Goal: Task Accomplishment & Management: Manage account settings

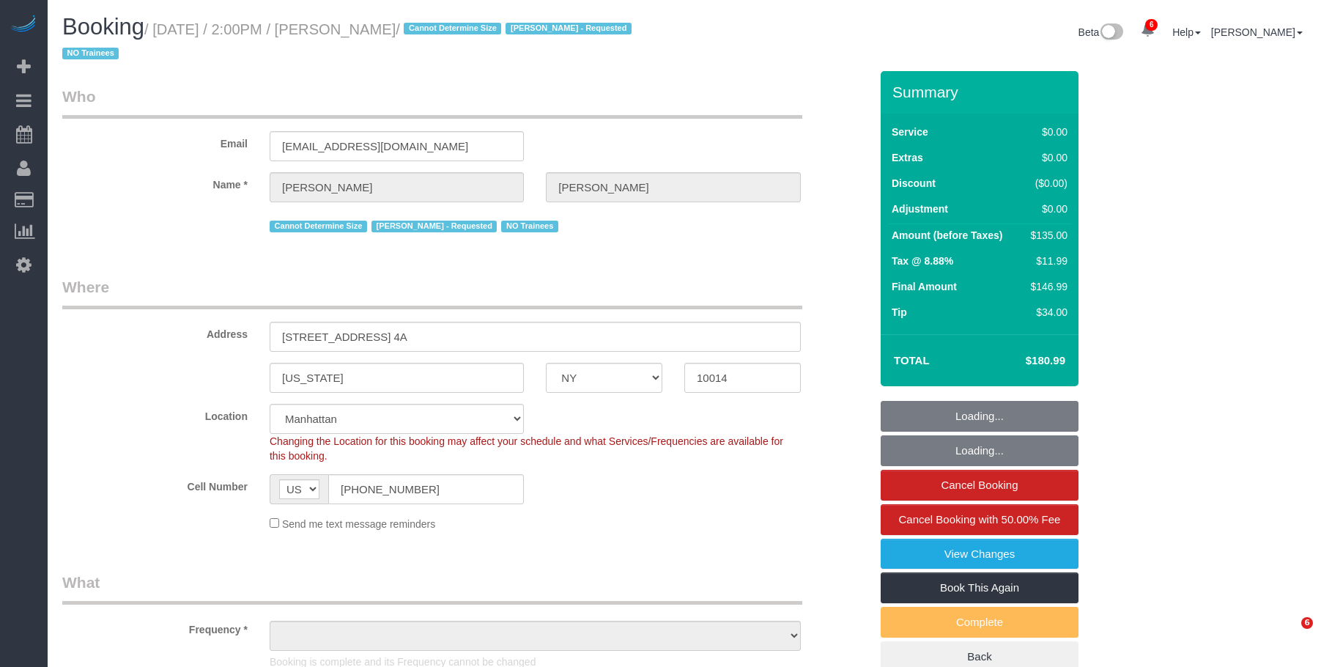
select select "NY"
select select "object:800"
select select "string:stripe-pm_1S0MpW4VGloSiKo7ykkyT5lm"
select select "1"
select select "number:89"
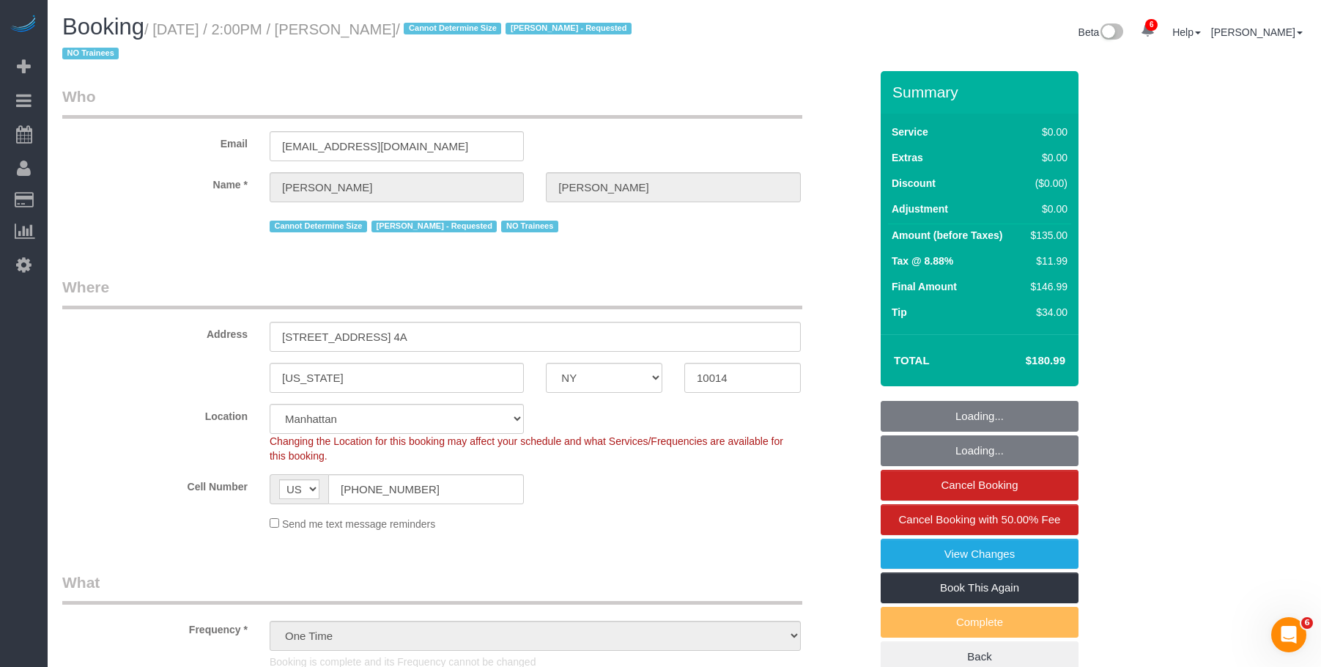
select select "number:90"
select select "number:15"
select select "number:5"
select select "1"
select select "object:1387"
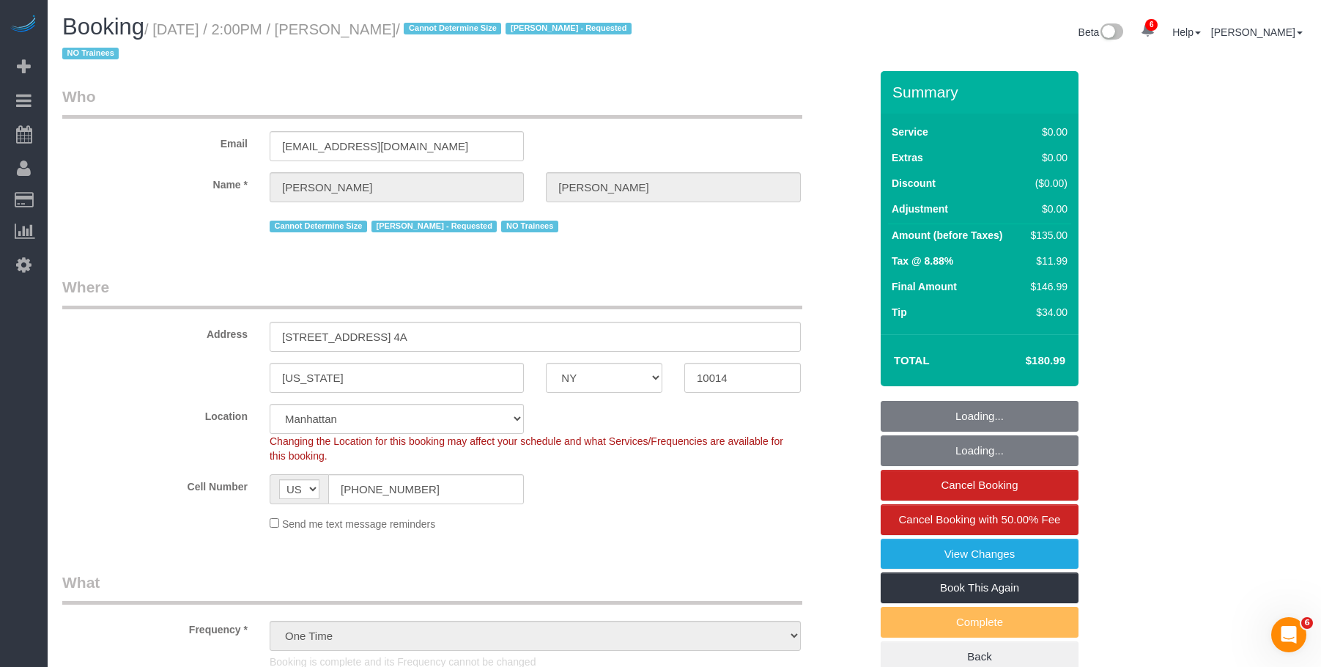
select select "spot1"
drag, startPoint x: 410, startPoint y: 142, endPoint x: 158, endPoint y: 130, distance: 253.1
click at [156, 132] on div "Email schweitzerj@mac.com" at bounding box center [465, 123] width 829 height 75
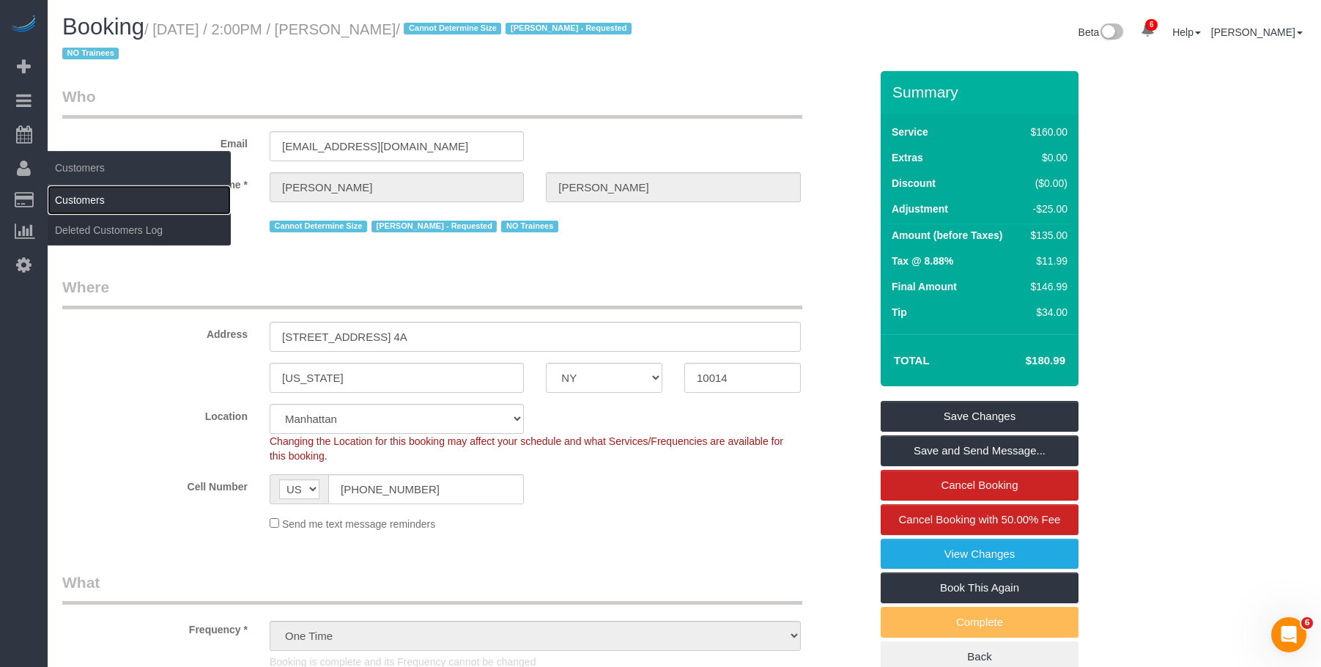
click at [90, 192] on link "Customers" at bounding box center [139, 199] width 183 height 29
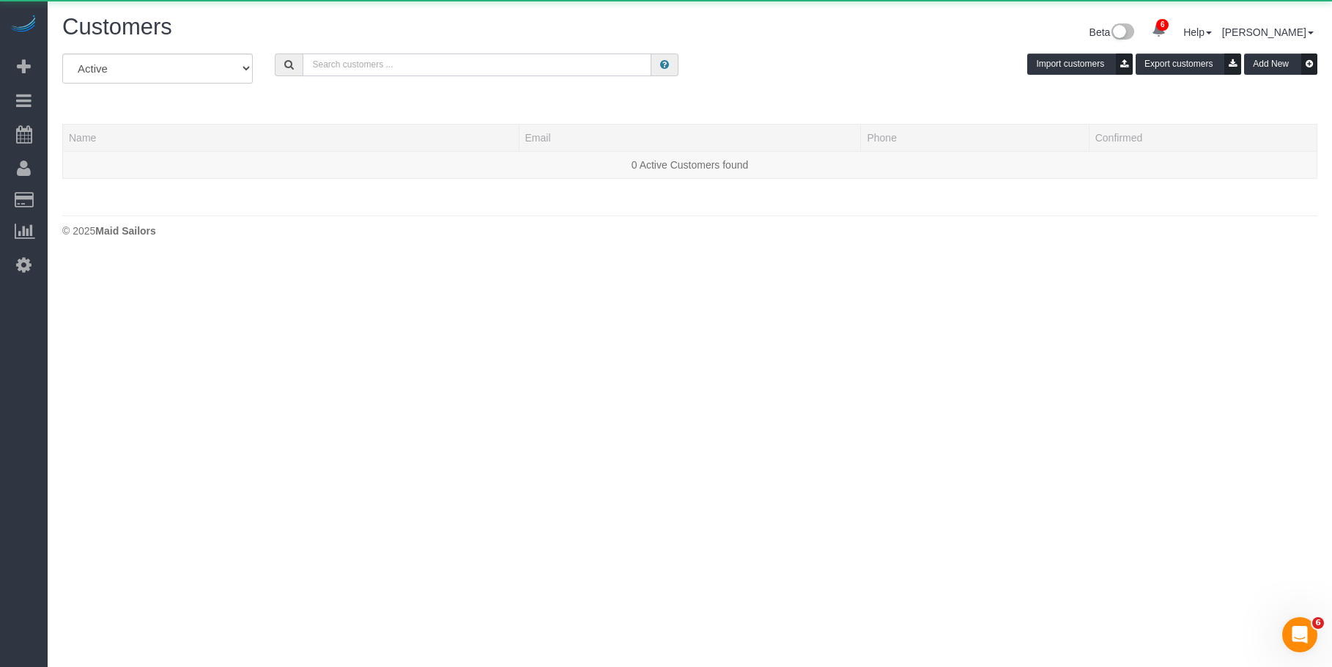
click at [454, 64] on input "text" at bounding box center [477, 64] width 349 height 23
paste input "schweitzerj@mac.com"
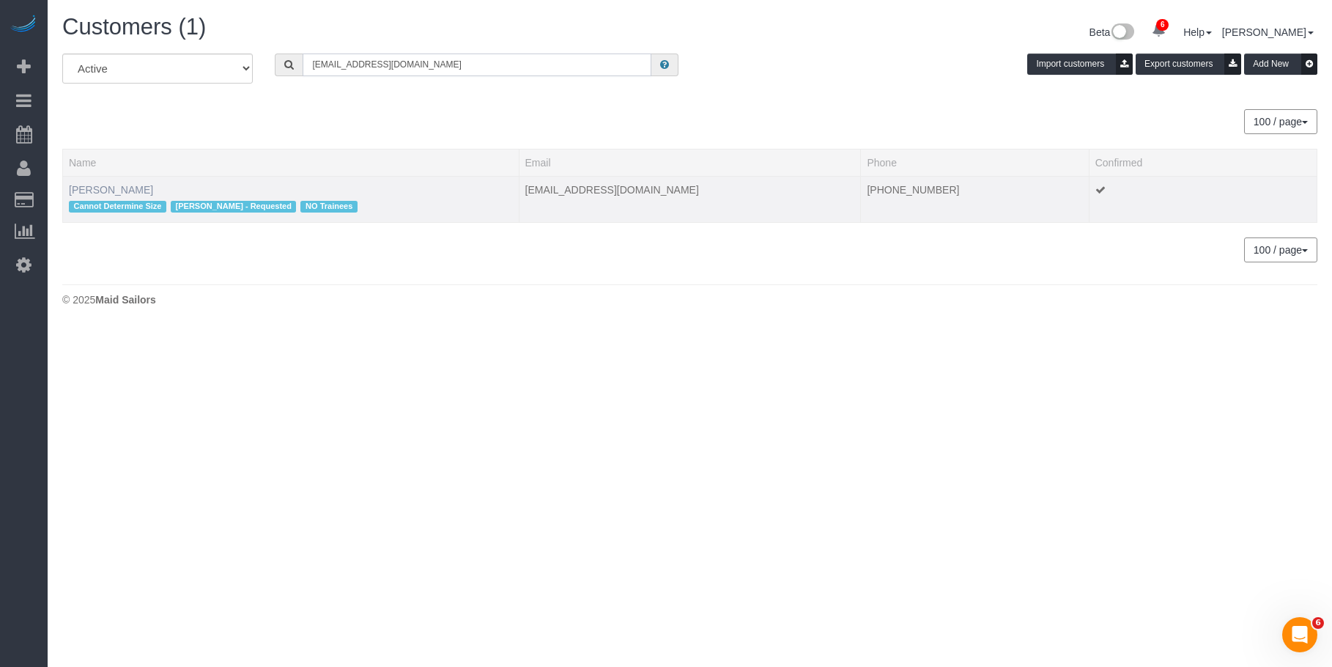
type input "schweitzerj@mac.com"
drag, startPoint x: 109, startPoint y: 188, endPoint x: 282, endPoint y: 171, distance: 173.8
click at [108, 188] on link "Jill Schweitzer" at bounding box center [111, 190] width 84 height 12
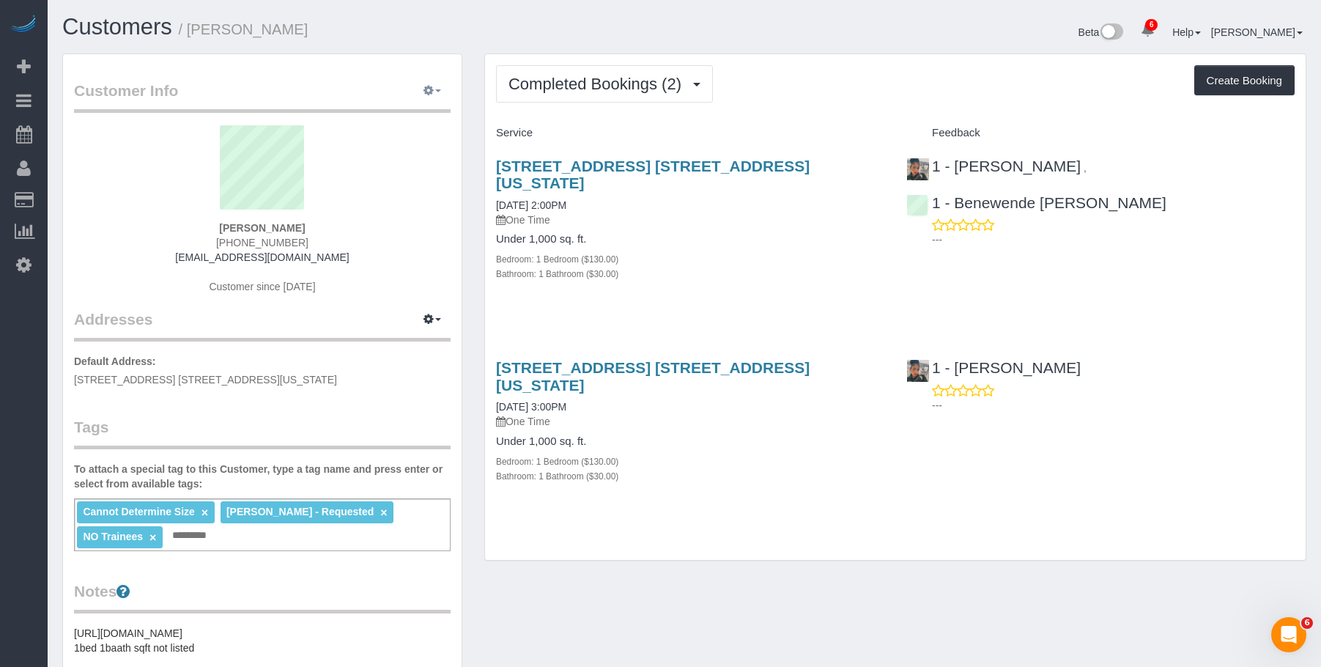
click at [437, 89] on span "button" at bounding box center [438, 90] width 6 height 3
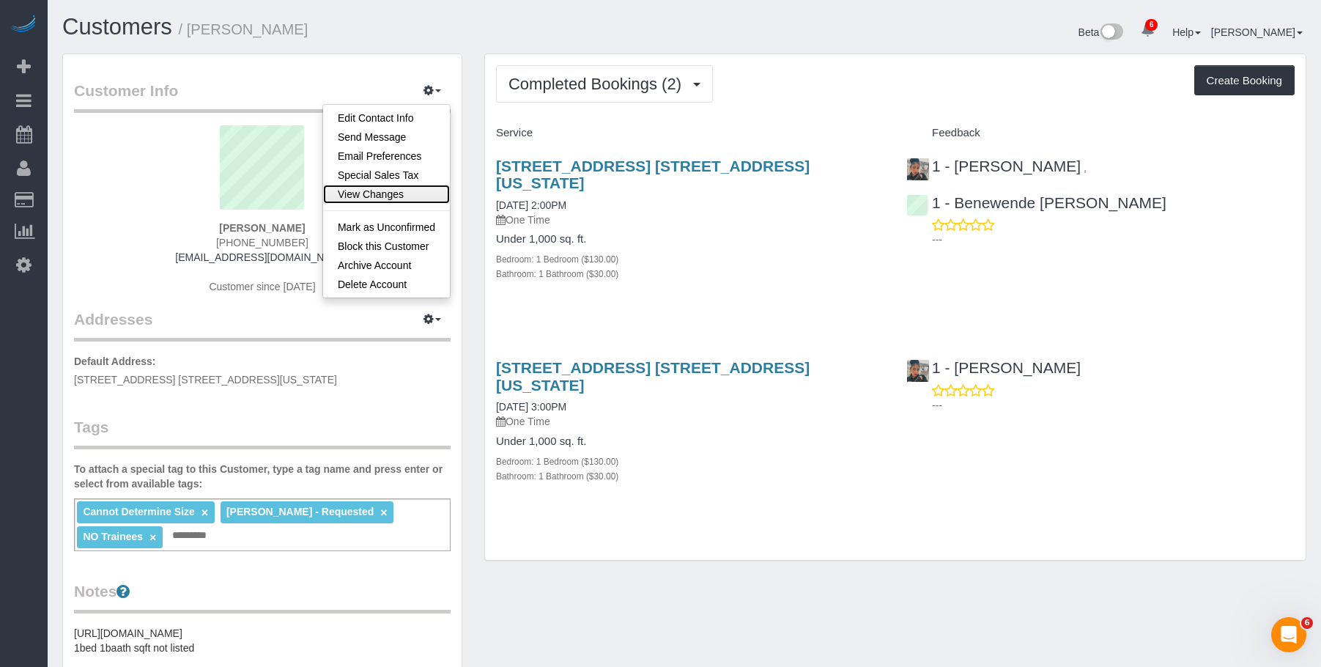
click at [387, 193] on link "View Changes" at bounding box center [386, 194] width 127 height 19
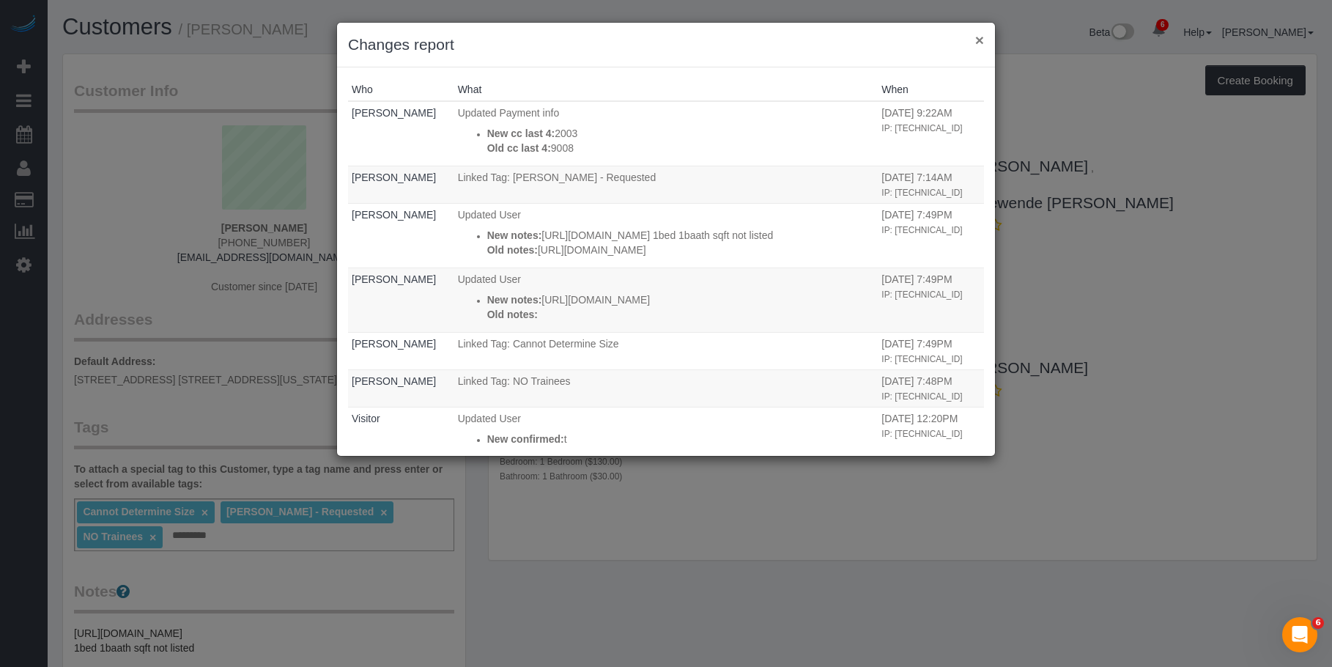
drag, startPoint x: 980, startPoint y: 35, endPoint x: 970, endPoint y: 40, distance: 10.8
click at [980, 35] on button "×" at bounding box center [979, 39] width 9 height 15
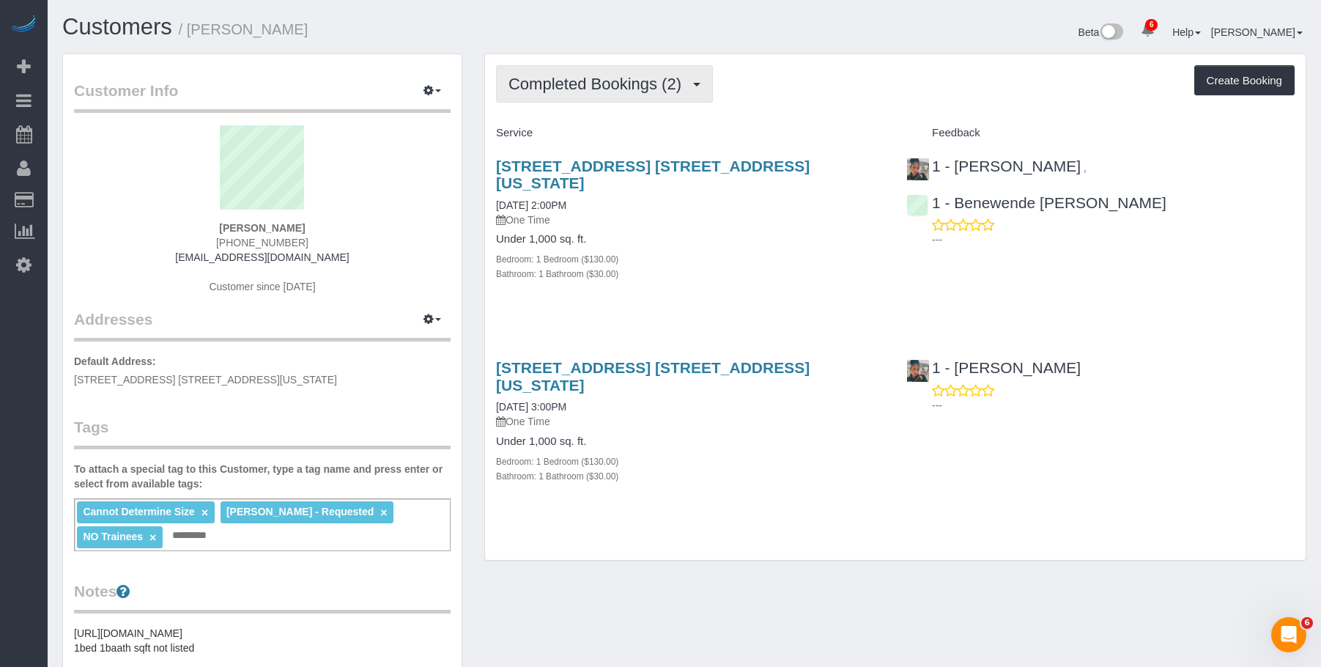
click at [579, 86] on span "Completed Bookings (2)" at bounding box center [599, 84] width 180 height 18
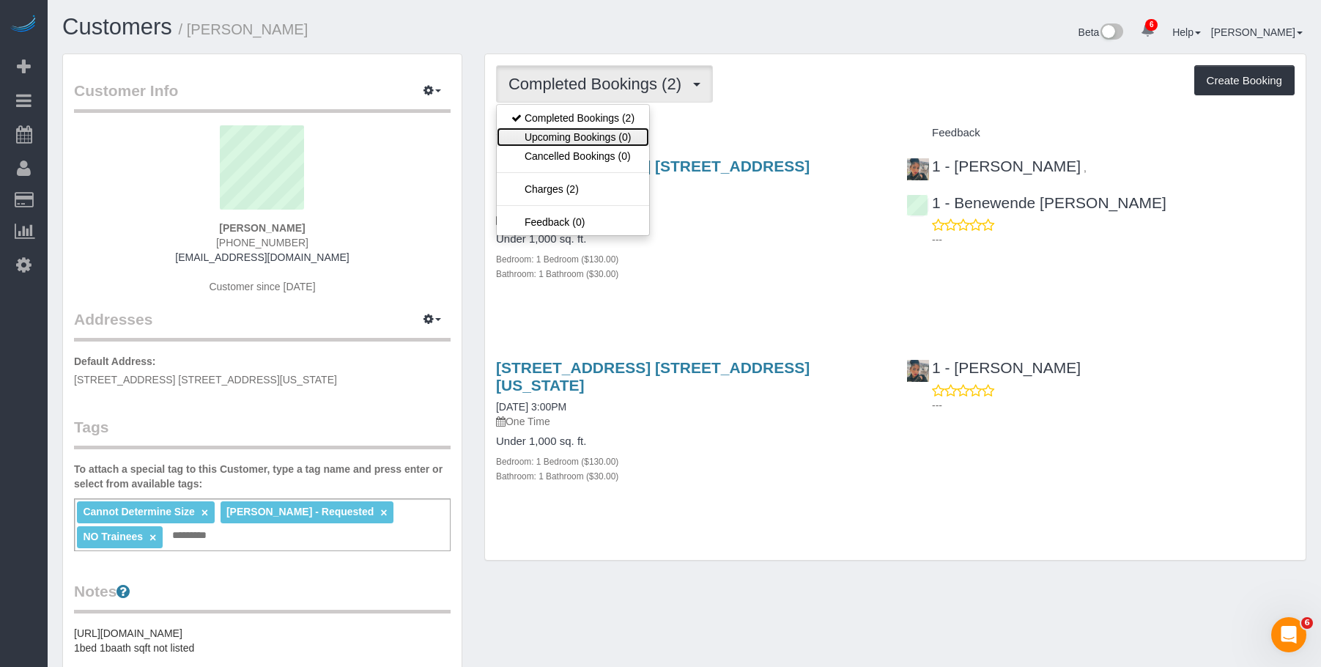
click at [582, 138] on link "Upcoming Bookings (0)" at bounding box center [573, 136] width 152 height 19
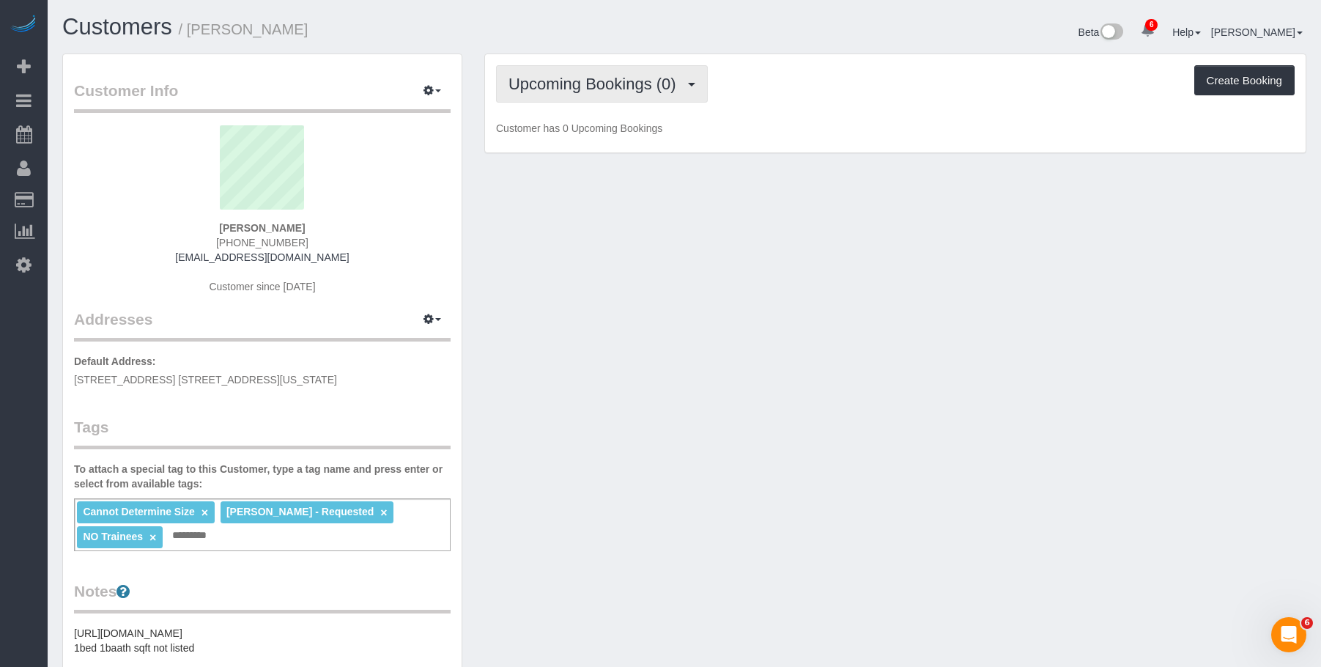
click at [601, 82] on span "Upcoming Bookings (0)" at bounding box center [596, 84] width 175 height 18
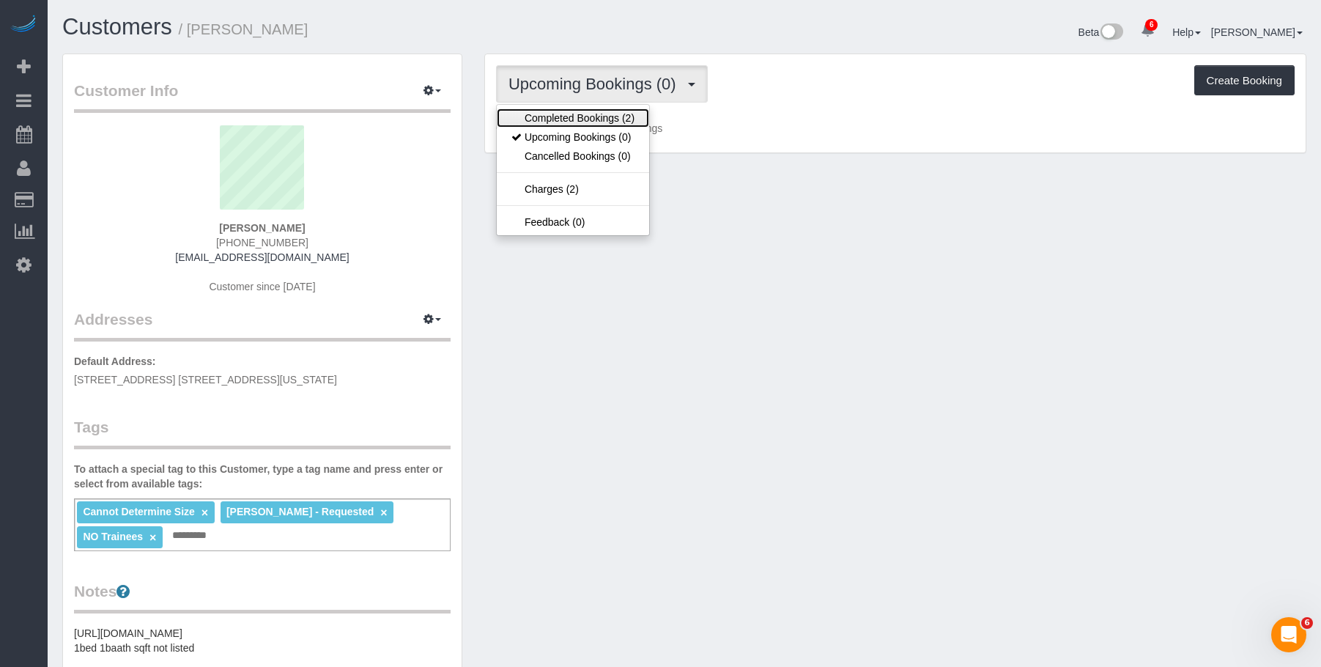
click at [583, 117] on link "Completed Bookings (2)" at bounding box center [573, 117] width 152 height 19
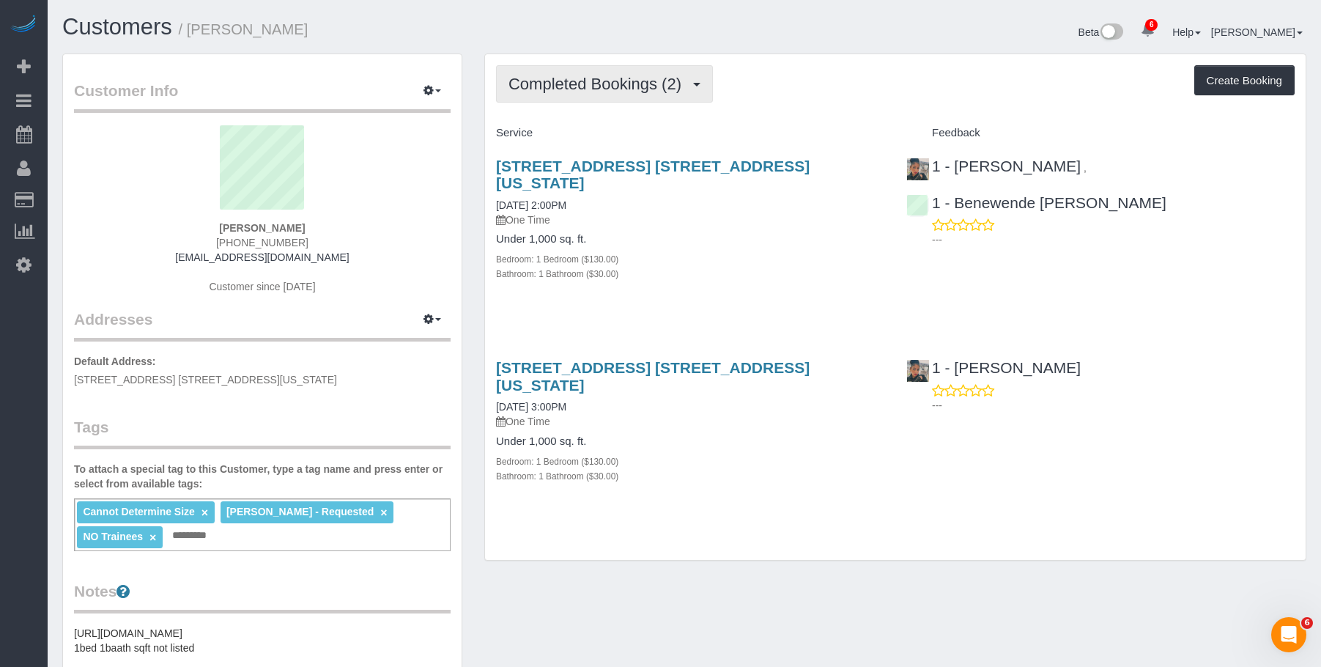
click at [601, 94] on button "Completed Bookings (2)" at bounding box center [604, 83] width 217 height 37
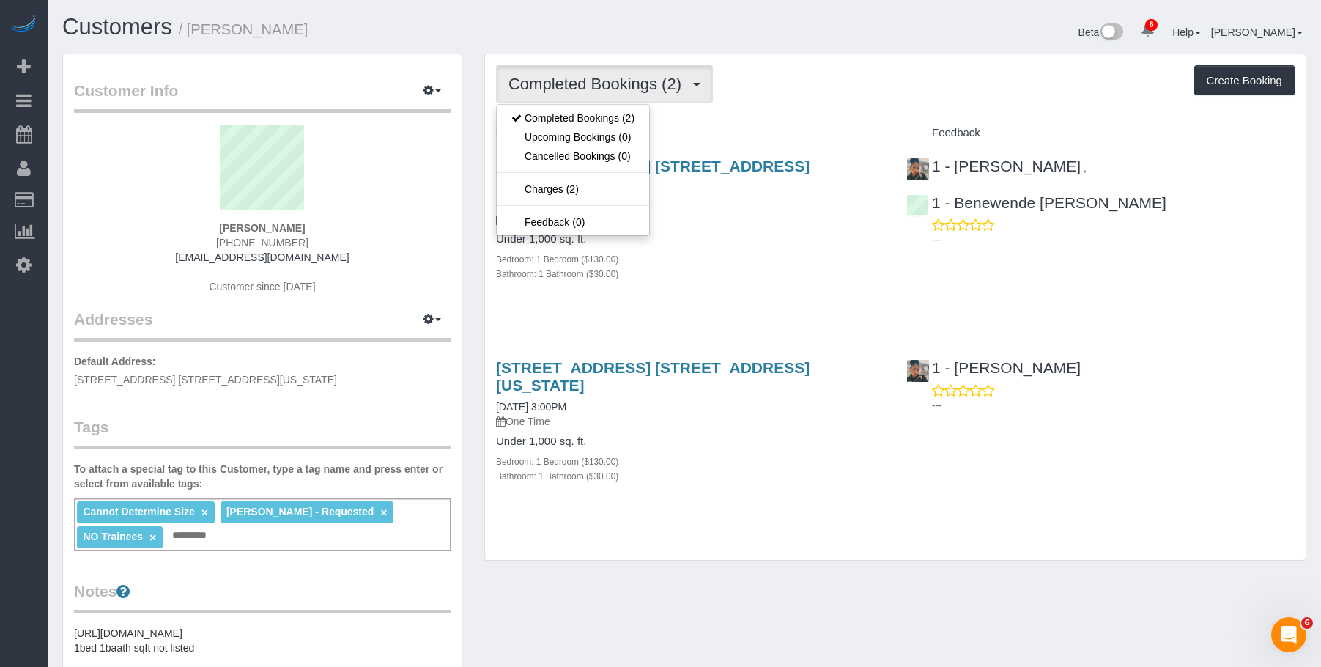
click at [873, 70] on div "Completed Bookings (2) Completed Bookings (2) Upcoming Bookings (0) Cancelled B…" at bounding box center [895, 83] width 799 height 37
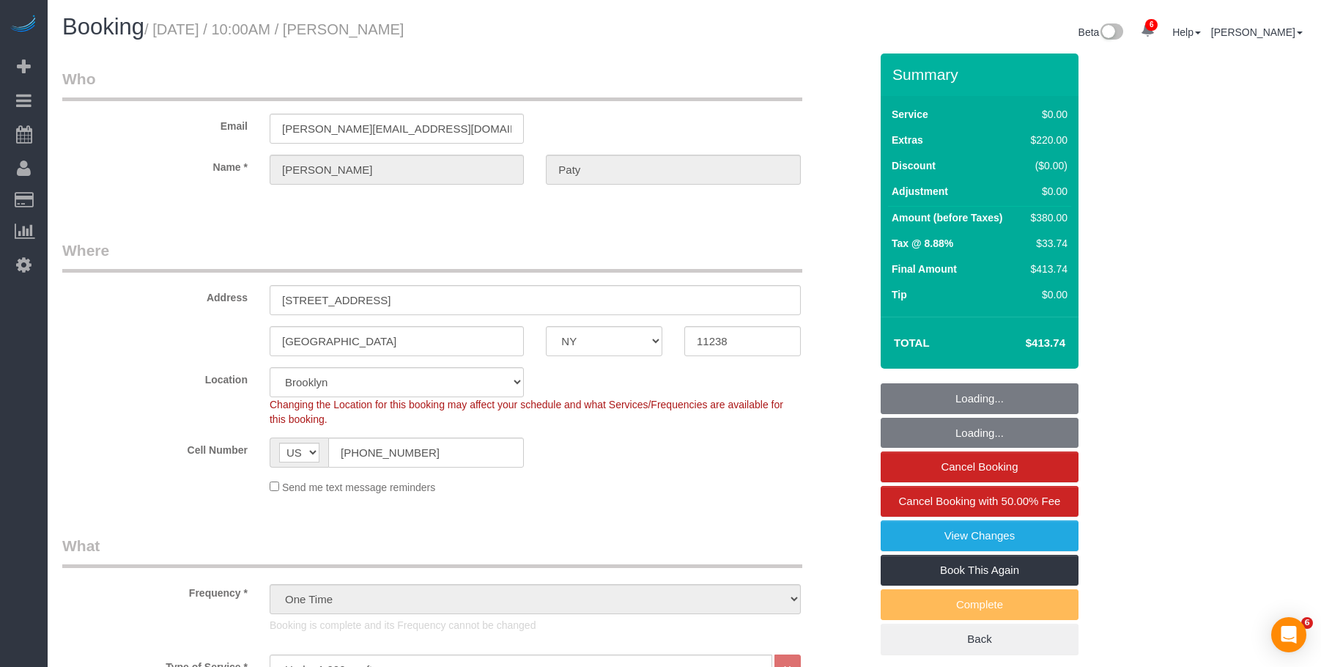
select select "NY"
select select "1"
select select "spot6"
select select "number:89"
select select "number:90"
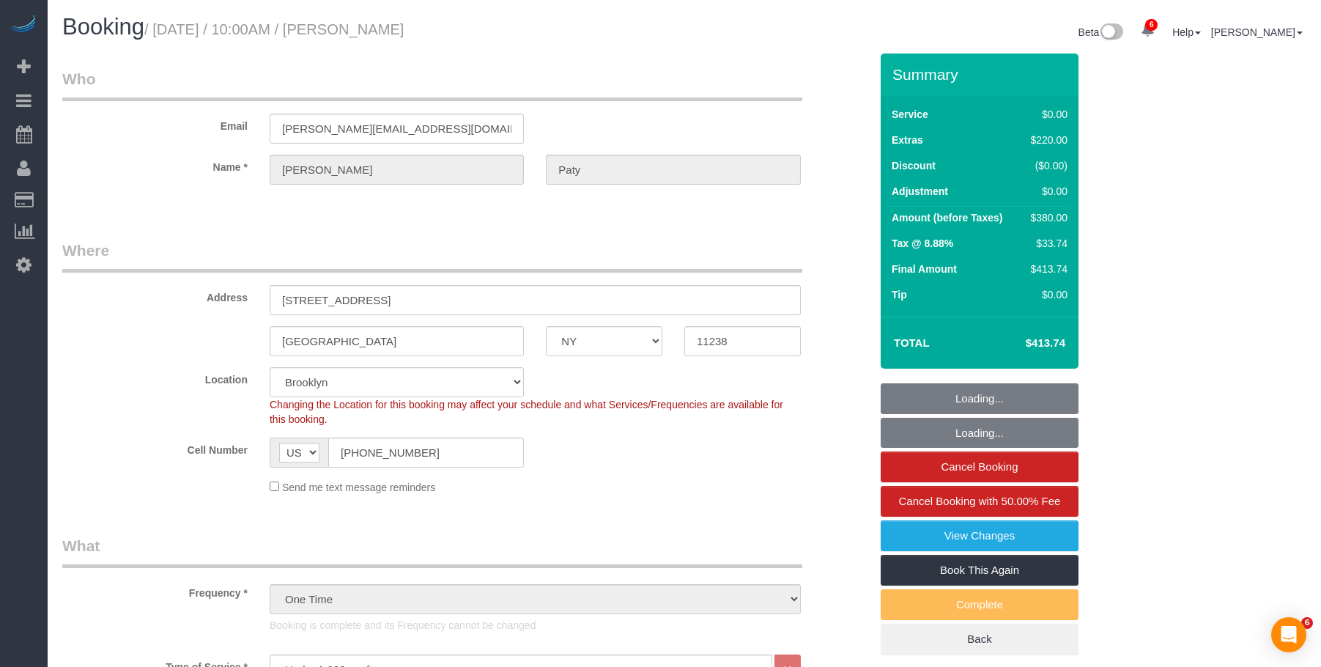
select select "number:15"
select select "number:5"
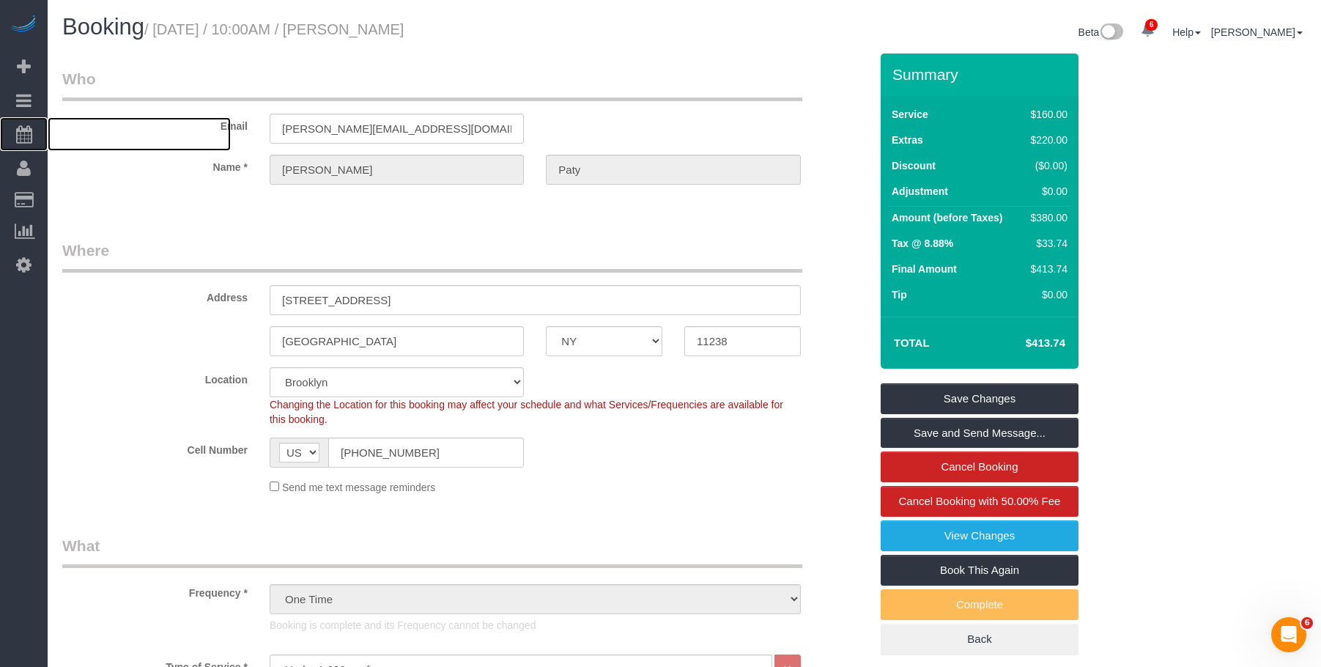
click at [78, 138] on span "Scheduler" at bounding box center [139, 134] width 183 height 34
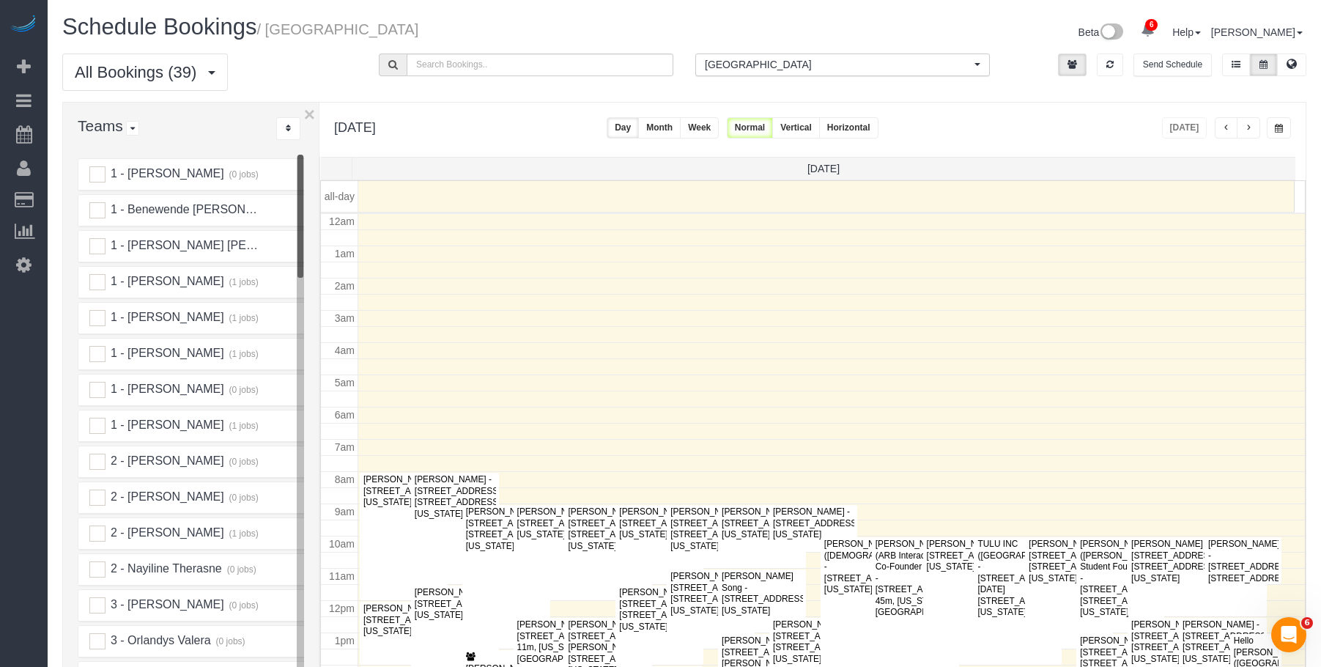
scroll to position [194, 0]
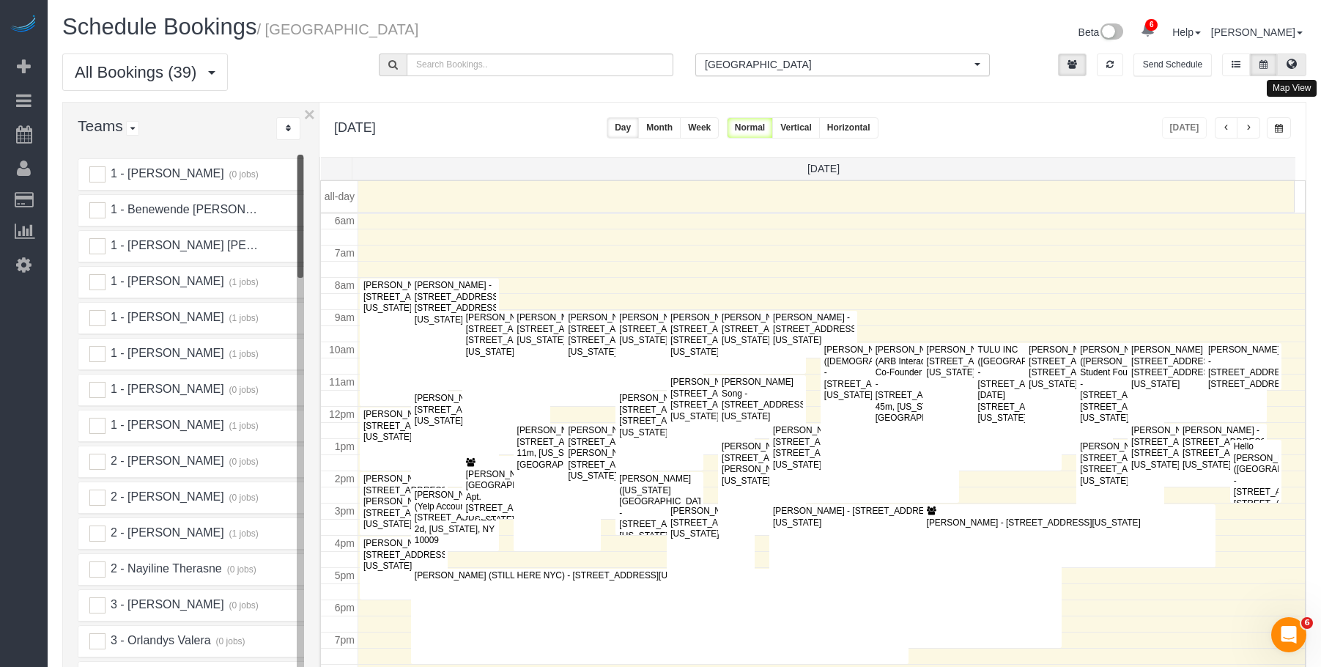
drag, startPoint x: 1295, startPoint y: 63, endPoint x: 1254, endPoint y: 72, distance: 42.0
click at [1295, 62] on icon at bounding box center [1292, 63] width 10 height 9
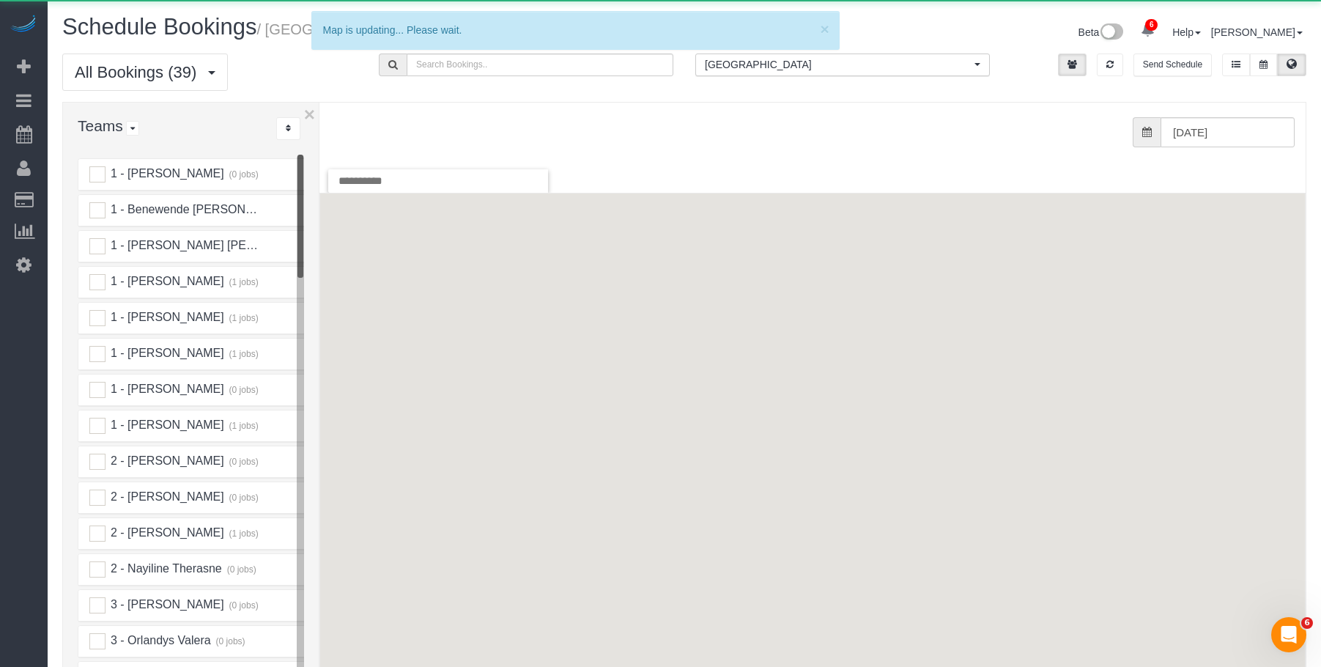
click at [837, 58] on span "[GEOGRAPHIC_DATA]" at bounding box center [838, 64] width 266 height 15
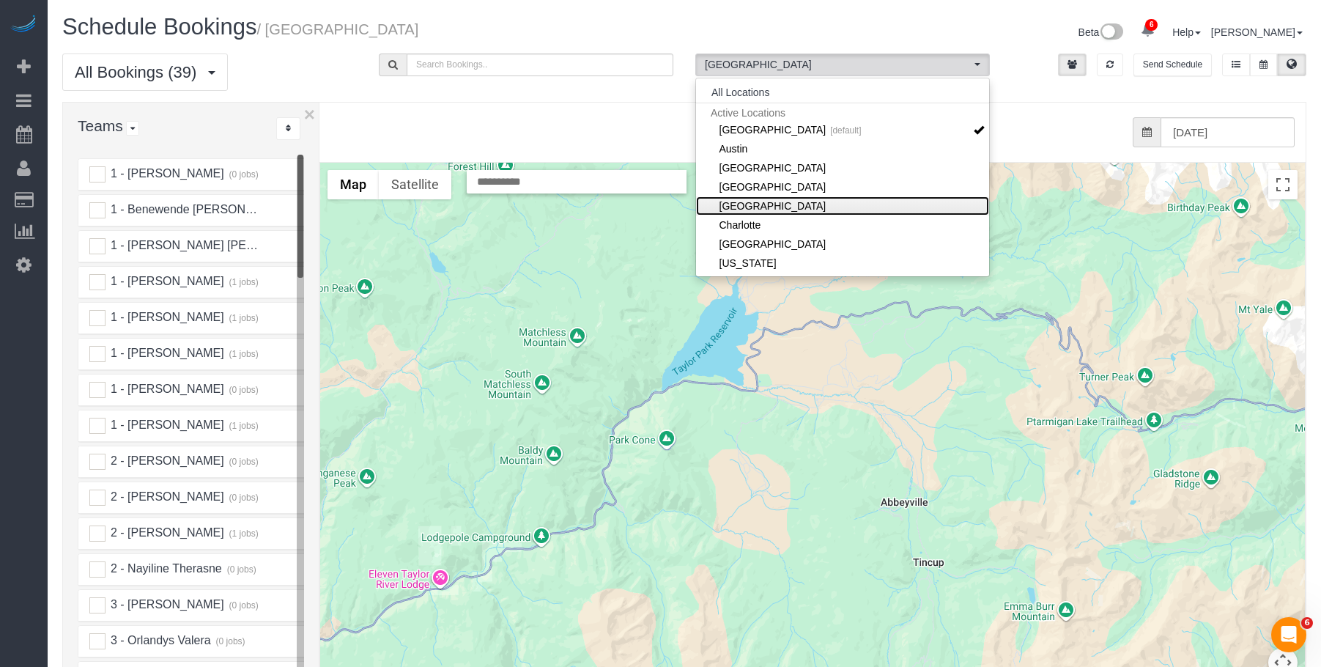
click at [778, 204] on link "[GEOGRAPHIC_DATA]" at bounding box center [842, 205] width 293 height 19
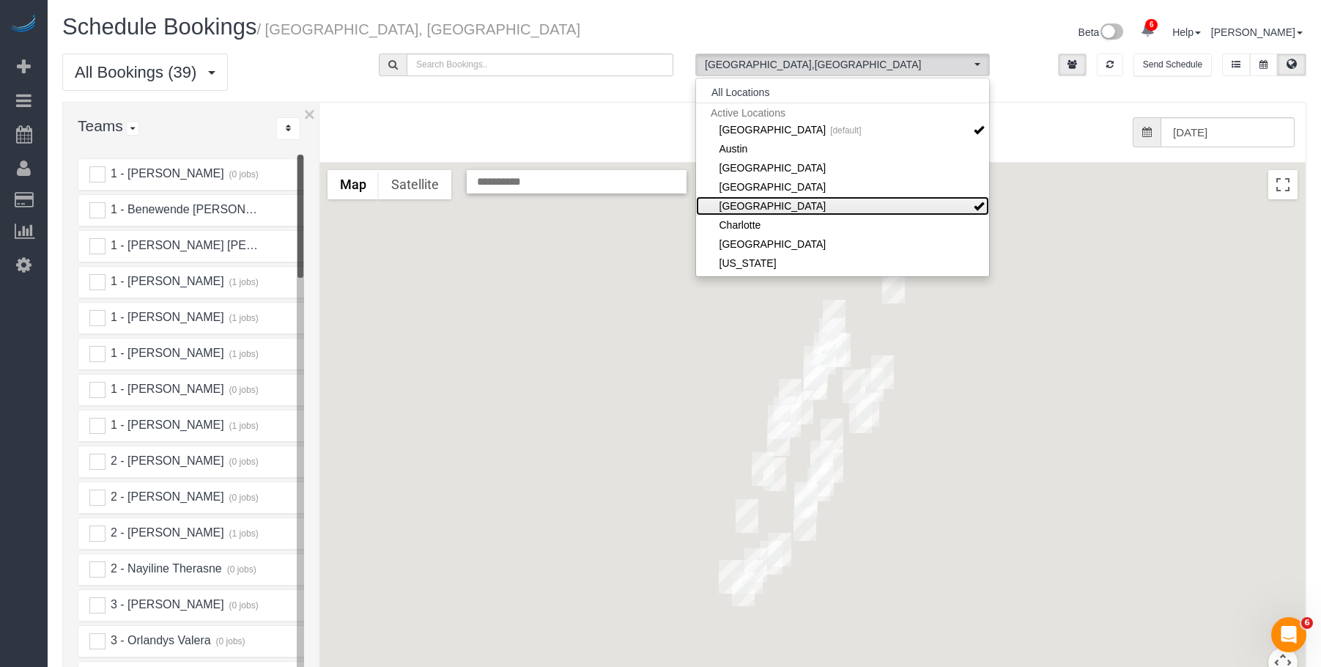
scroll to position [73, 0]
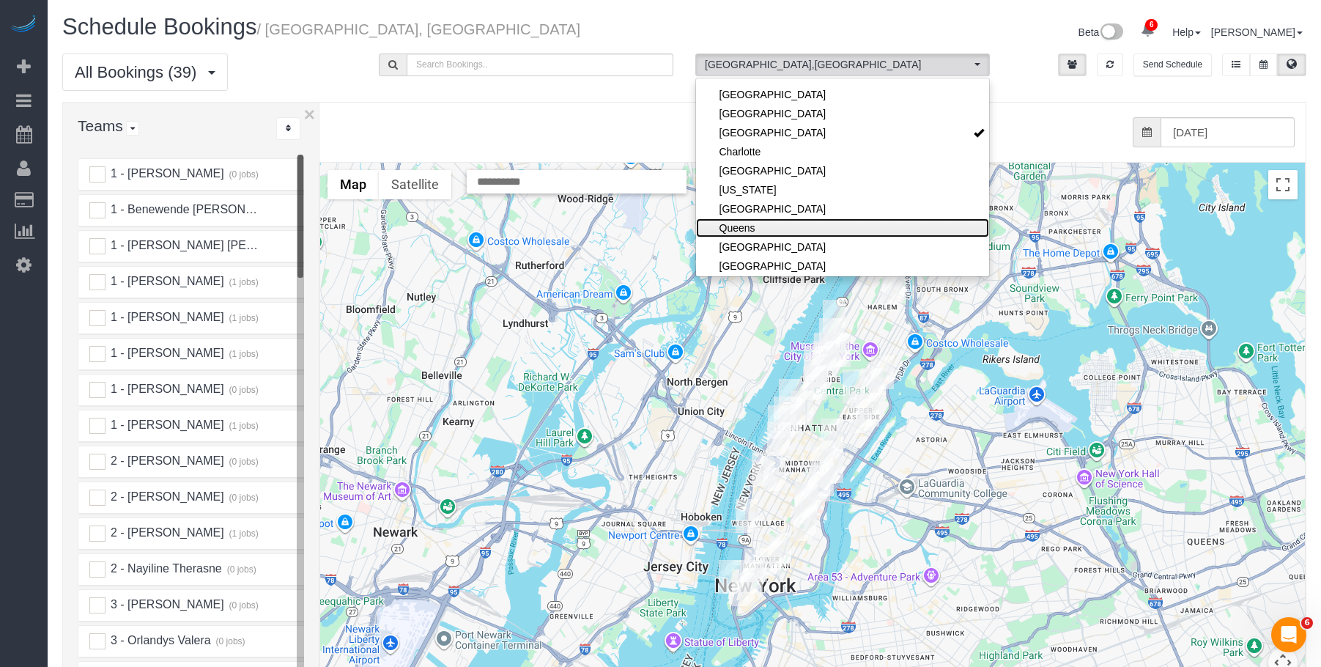
click at [769, 222] on link "Queens" at bounding box center [842, 227] width 293 height 19
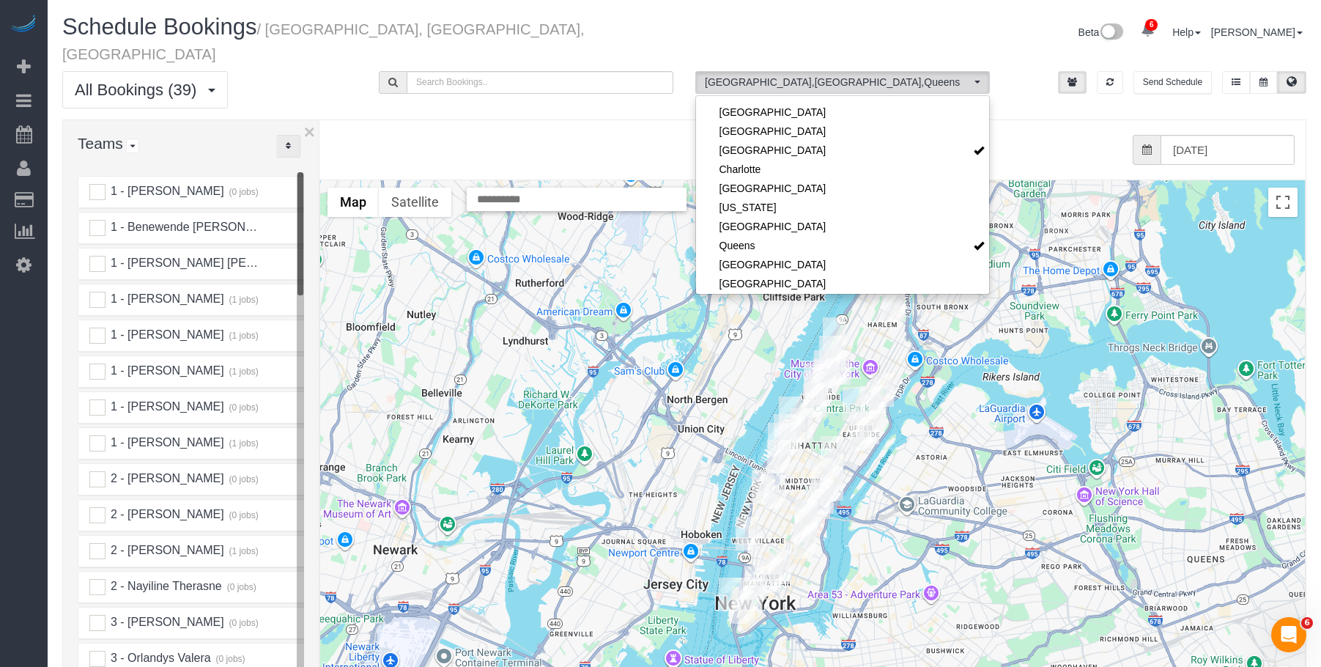
click at [286, 141] on icon "..." at bounding box center [288, 145] width 5 height 9
click at [328, 182] on link "A-Z" at bounding box center [335, 191] width 116 height 19
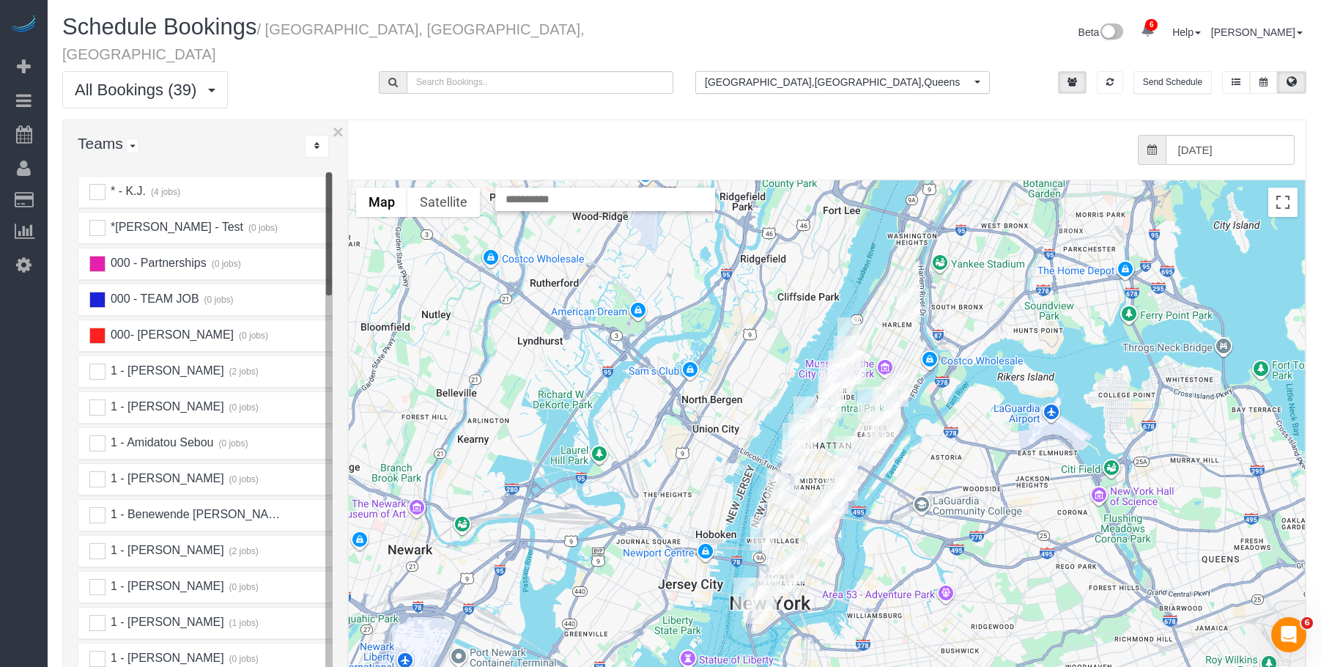
drag, startPoint x: 319, startPoint y: 151, endPoint x: 351, endPoint y: 150, distance: 32.2
click at [351, 150] on div "× Teams All Teams All Active Teams Active Teams For Location(s) Rating A-Z * - …" at bounding box center [684, 449] width 1244 height 661
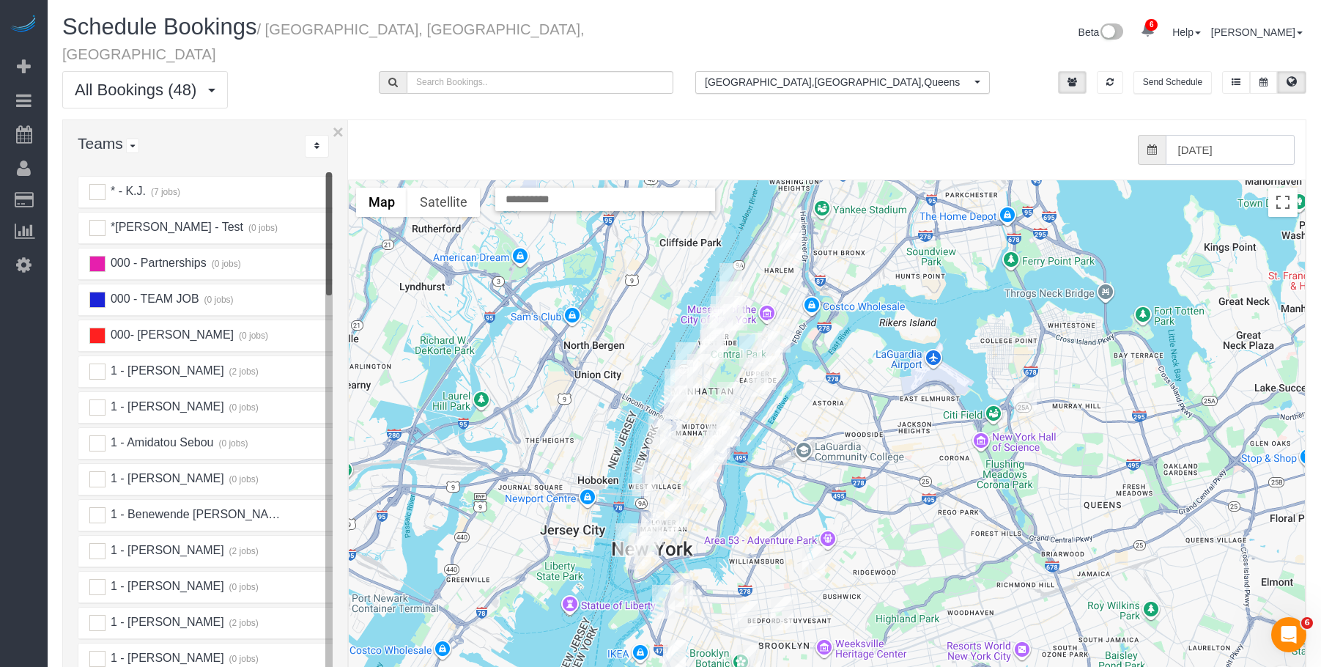
click at [1238, 135] on input "08/29/2025" at bounding box center [1231, 150] width 130 height 30
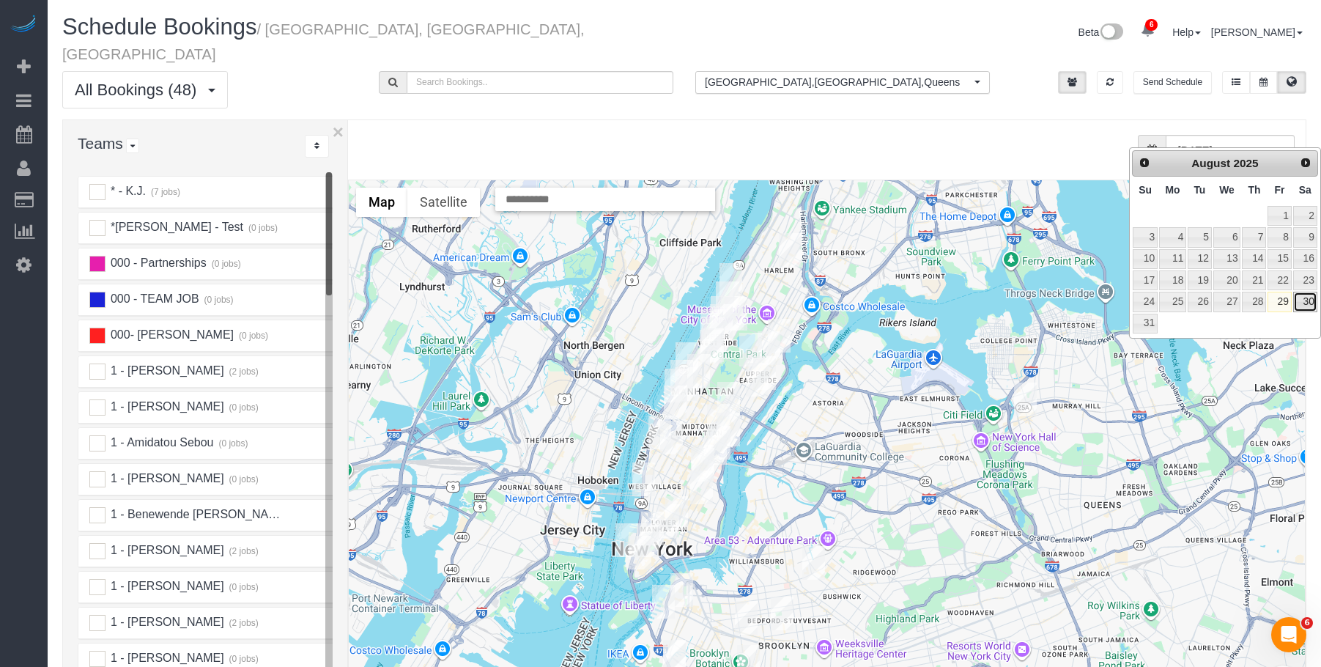
click at [1312, 303] on link "30" at bounding box center [1305, 302] width 24 height 20
type input "08/30/2025"
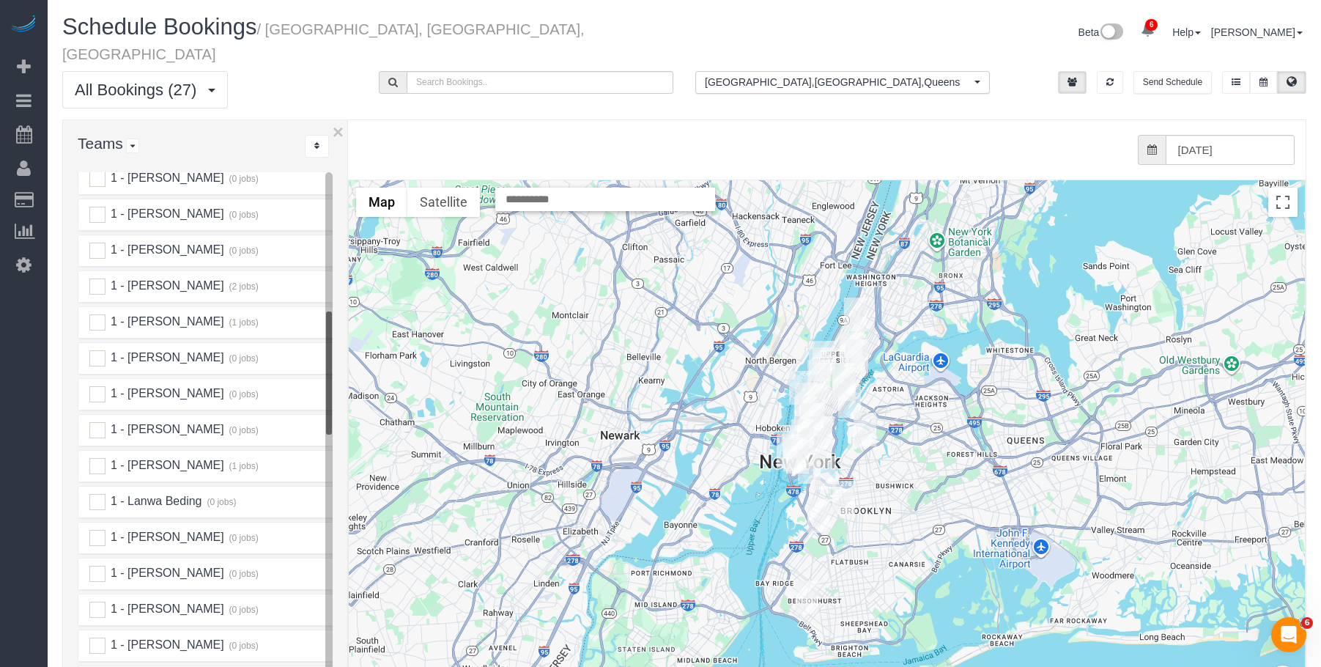
scroll to position [879, 0]
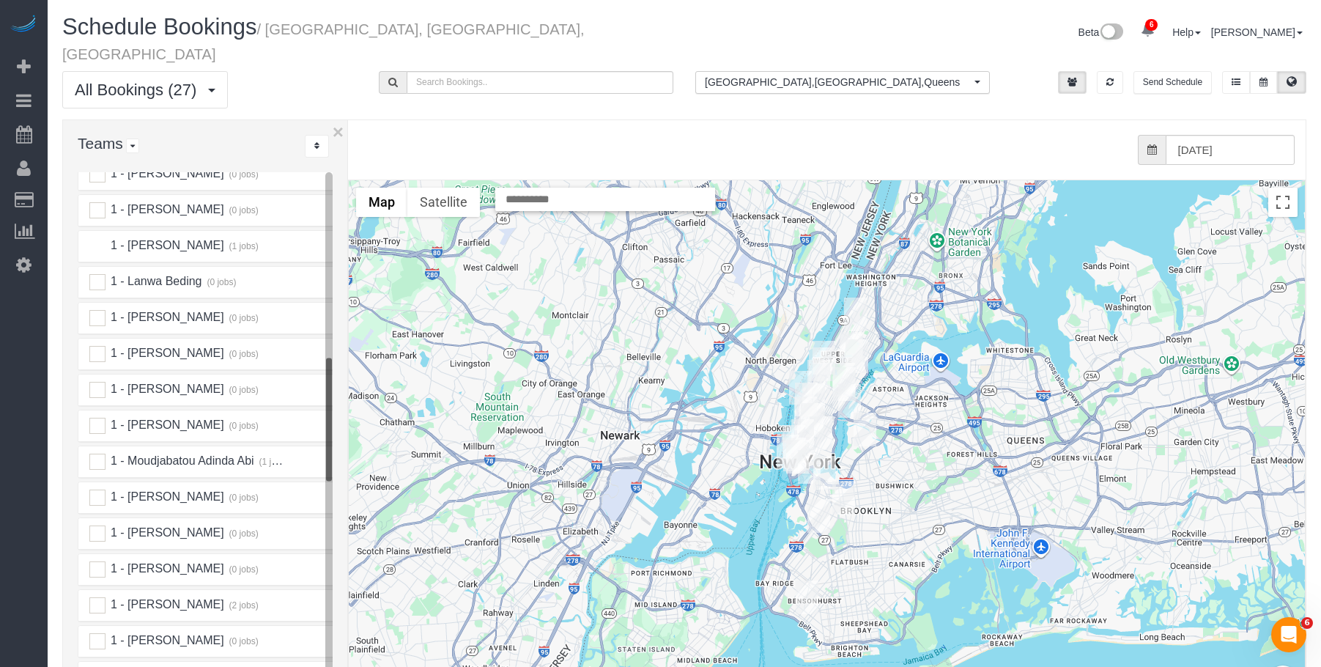
click at [98, 238] on ins at bounding box center [97, 246] width 16 height 16
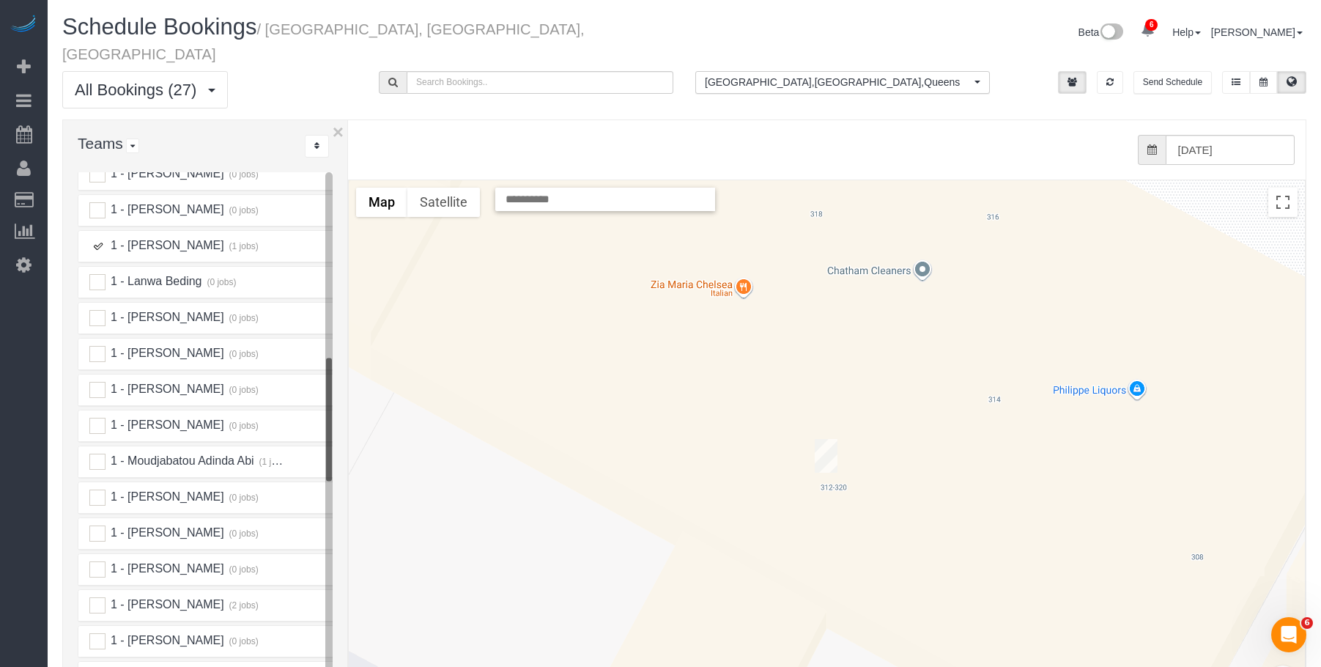
click at [826, 439] on img "08/30/2025 4:00PM - Hayden Kirkpatrick - 312 West 23rd Street, Apt. 2f, New Yor…" at bounding box center [826, 456] width 23 height 34
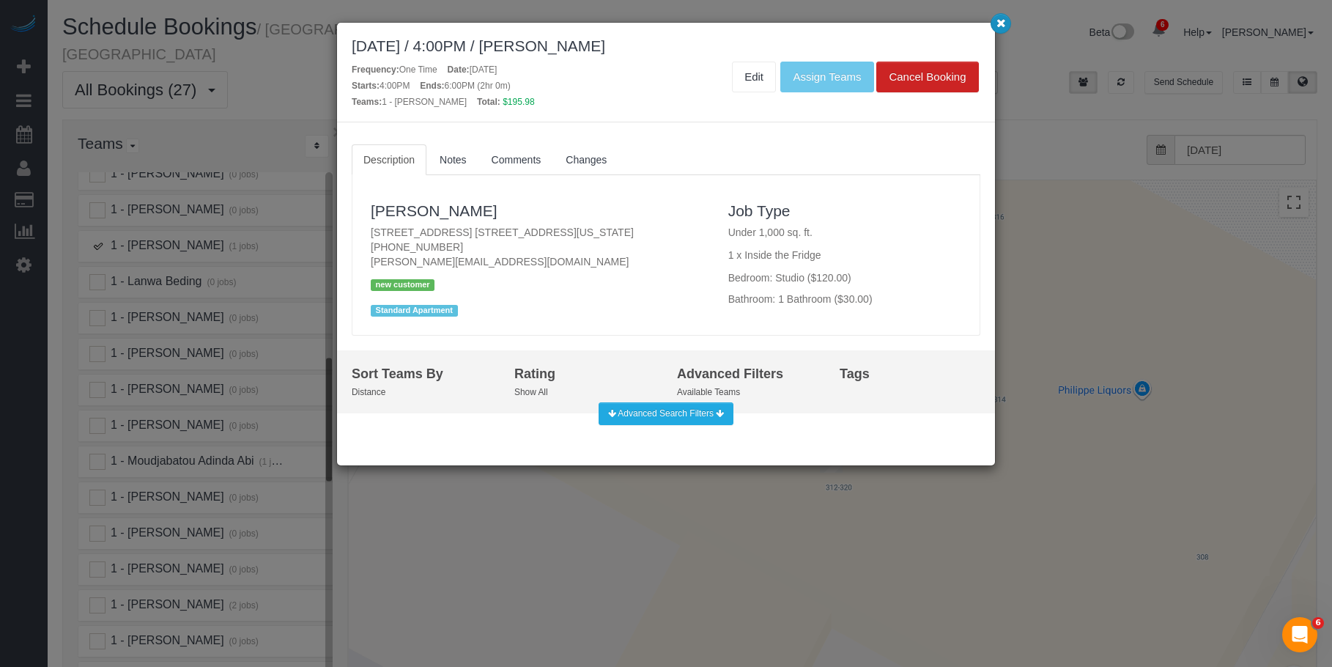
click at [1002, 23] on icon "button" at bounding box center [1001, 22] width 10 height 9
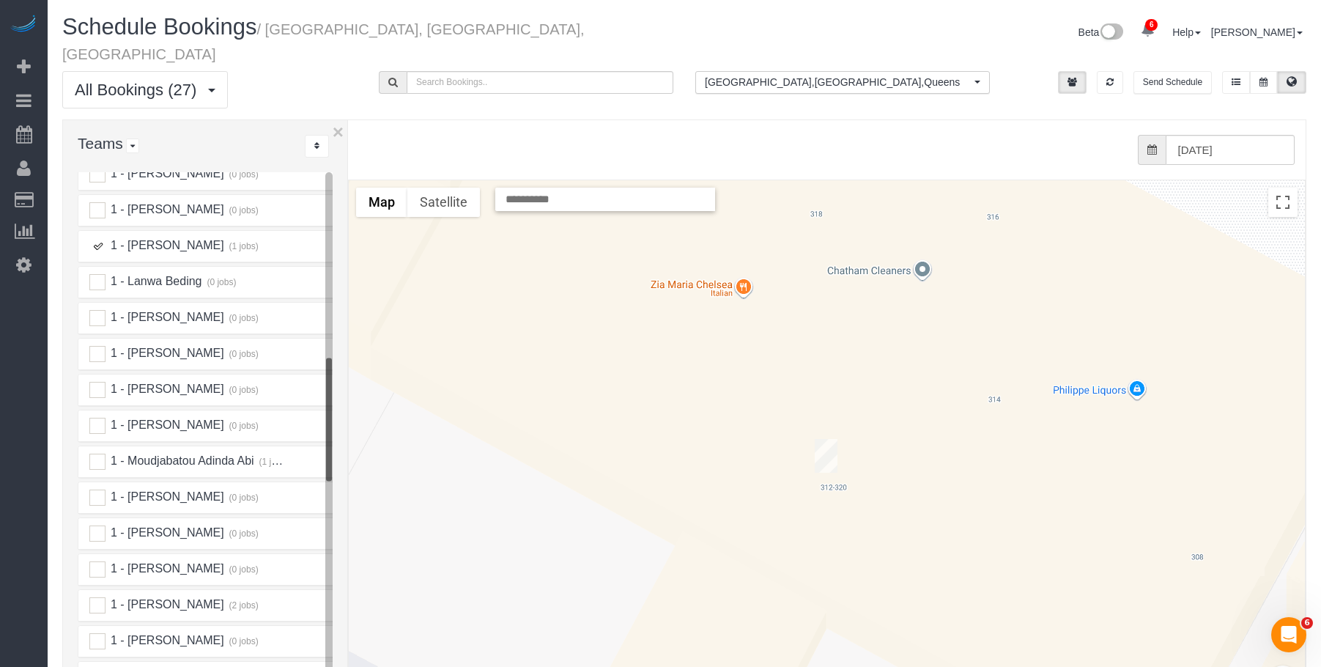
click at [100, 238] on ins at bounding box center [97, 246] width 16 height 16
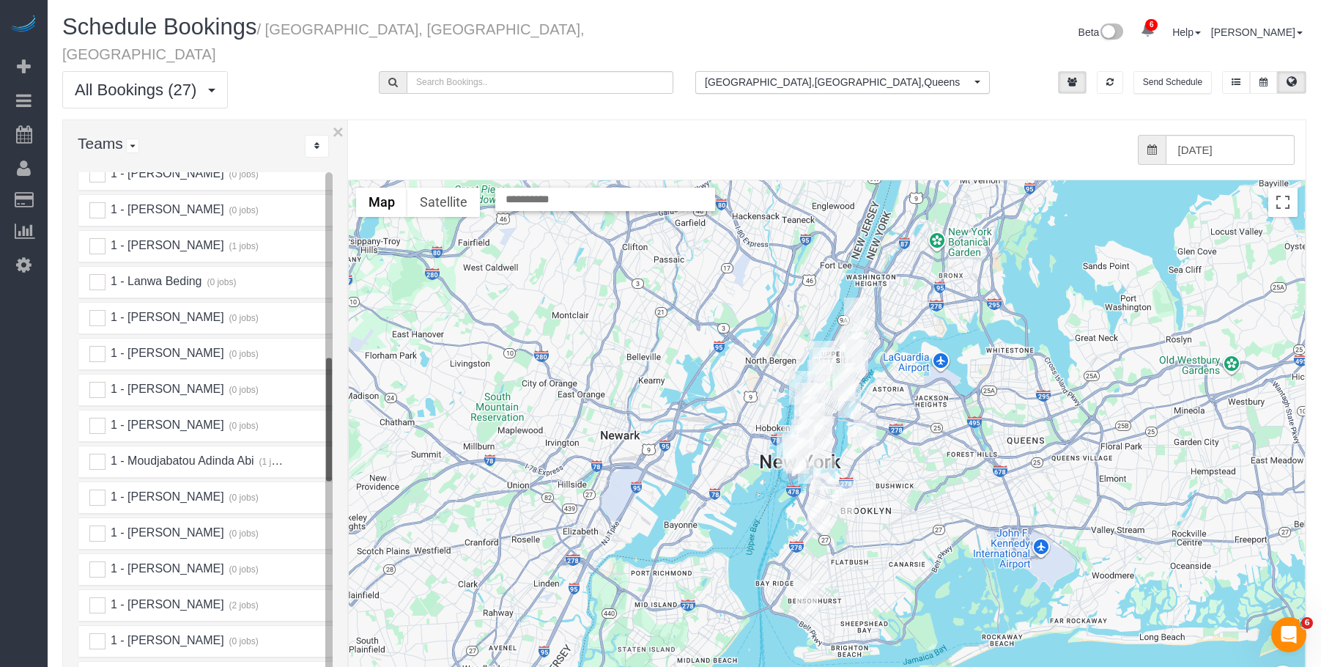
click at [808, 583] on img "08/30/2025 10:00AM - Tiffany Choe - 78 22nd Bay Street, Apt. 8, Brooklyn, NY 11…" at bounding box center [807, 597] width 23 height 34
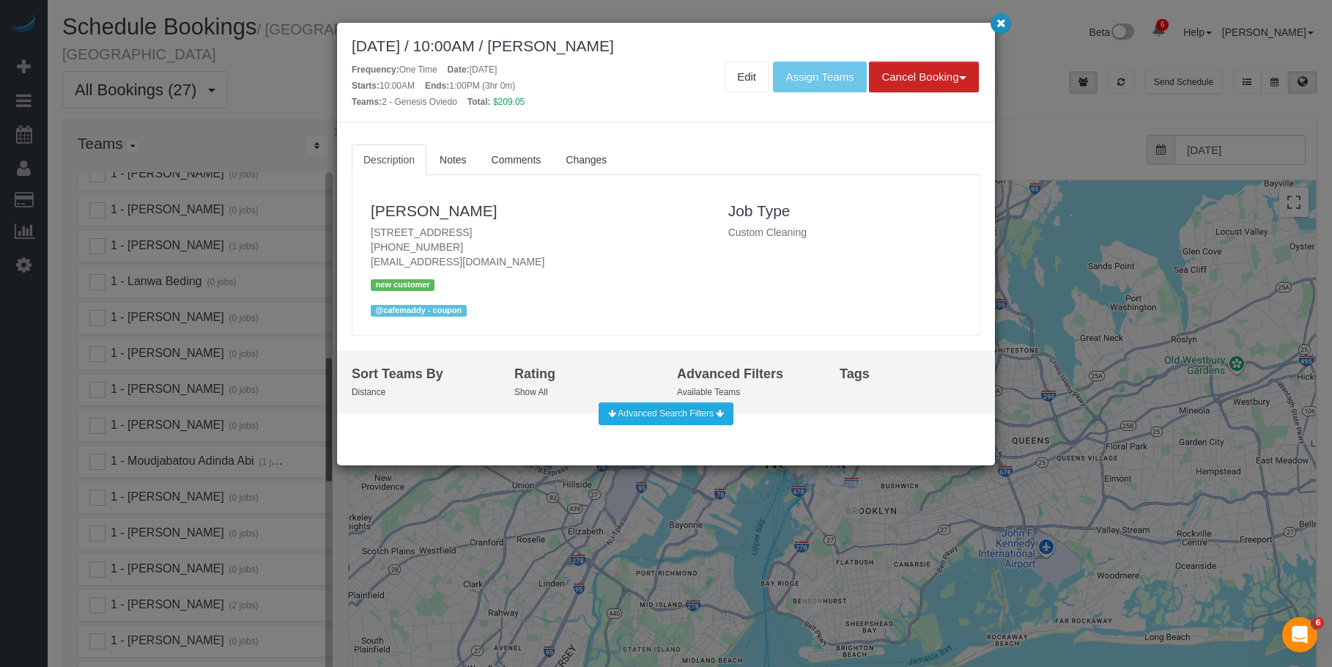
click at [999, 24] on icon "button" at bounding box center [1001, 22] width 10 height 9
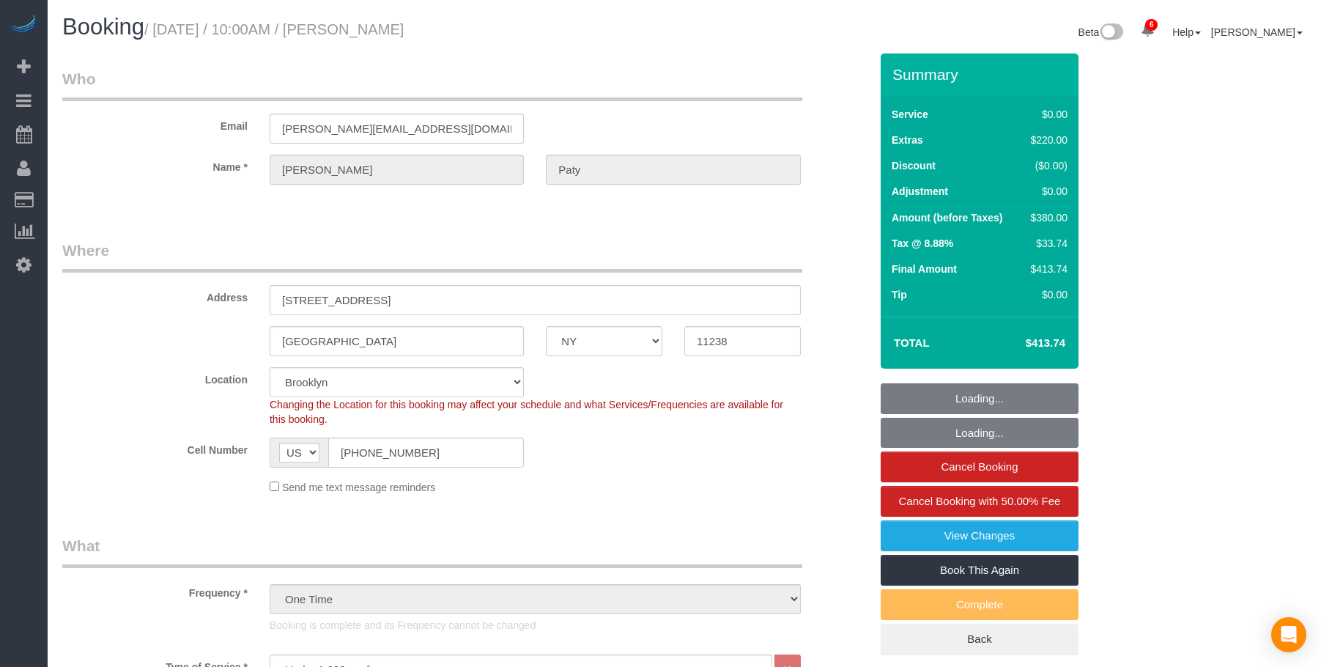
select select "NY"
select select "1"
select select "spot6"
select select "number:89"
select select "number:90"
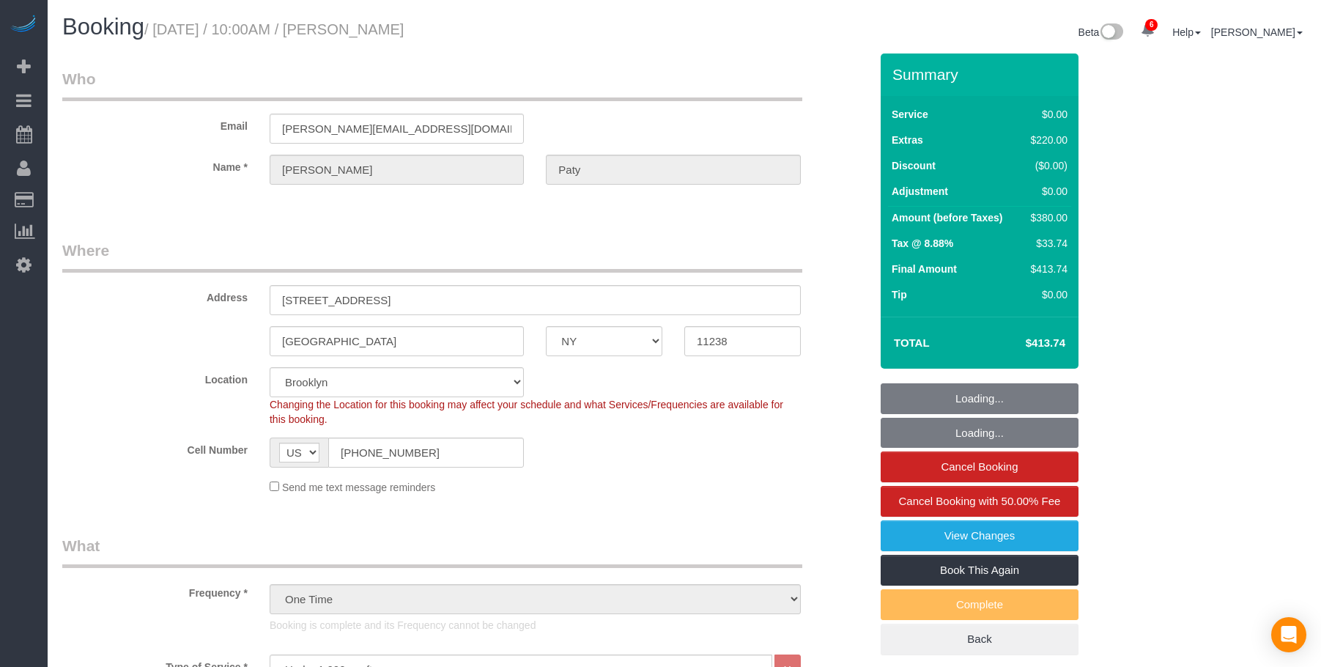
select select "number:15"
select select "number:5"
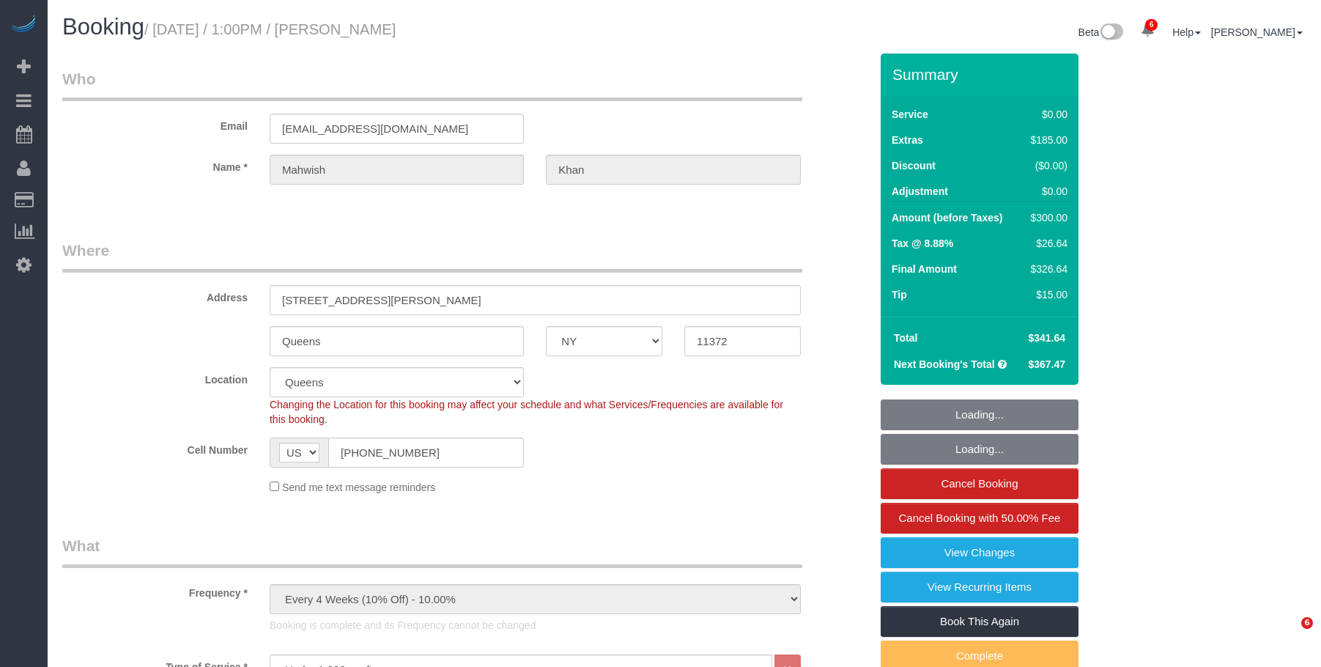
select select "NY"
select select "2"
select select "spot1"
select select "number:61"
select select "number:77"
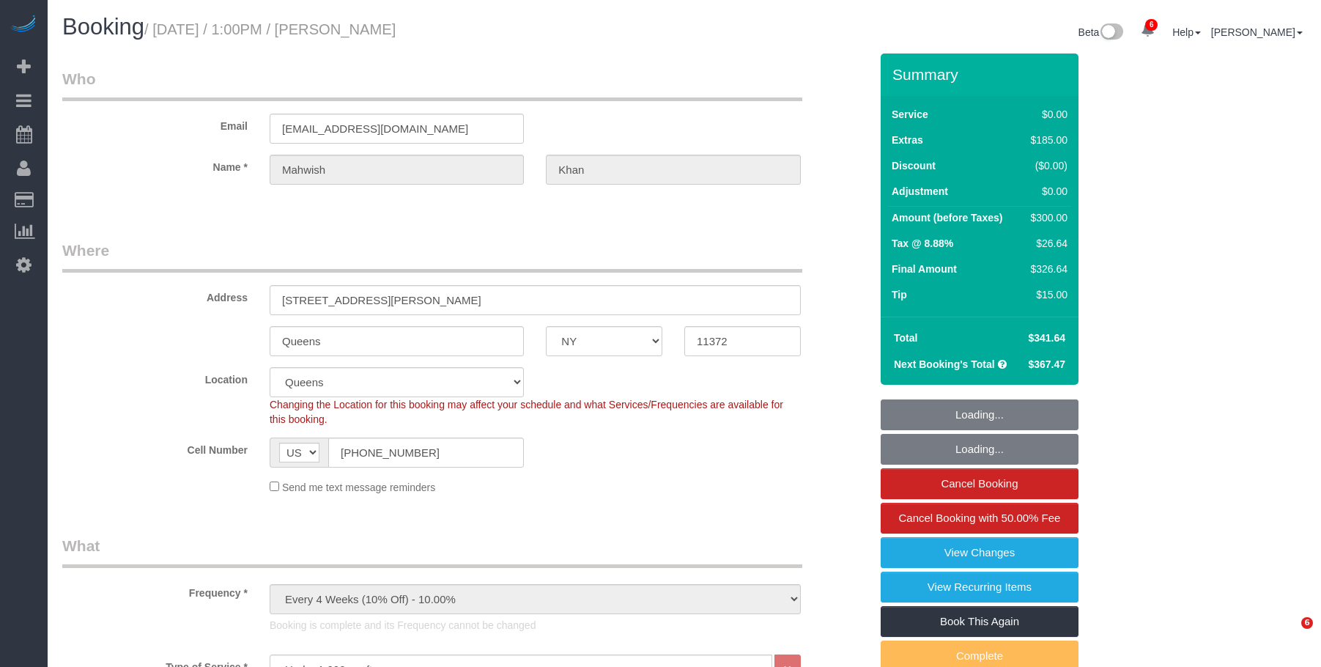
select select "number:15"
select select "number:5"
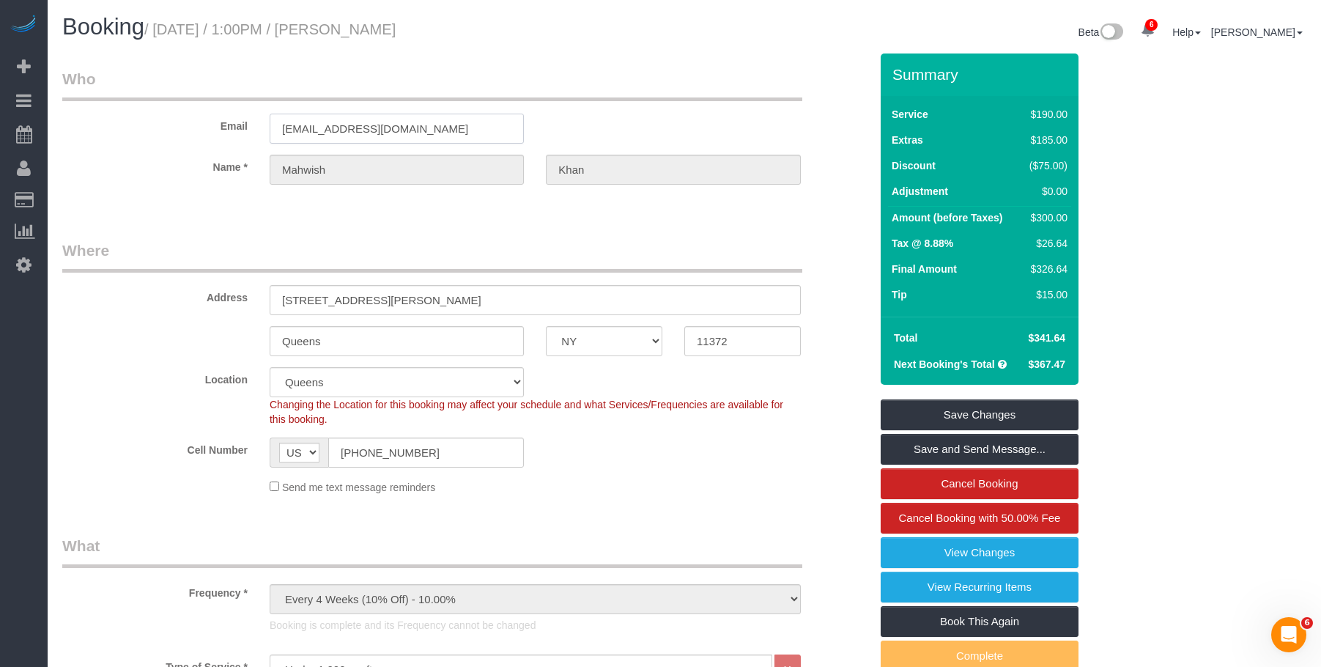
drag, startPoint x: 424, startPoint y: 133, endPoint x: 274, endPoint y: 128, distance: 150.3
click at [274, 128] on input "[EMAIL_ADDRESS][DOMAIN_NAME]" at bounding box center [397, 129] width 254 height 30
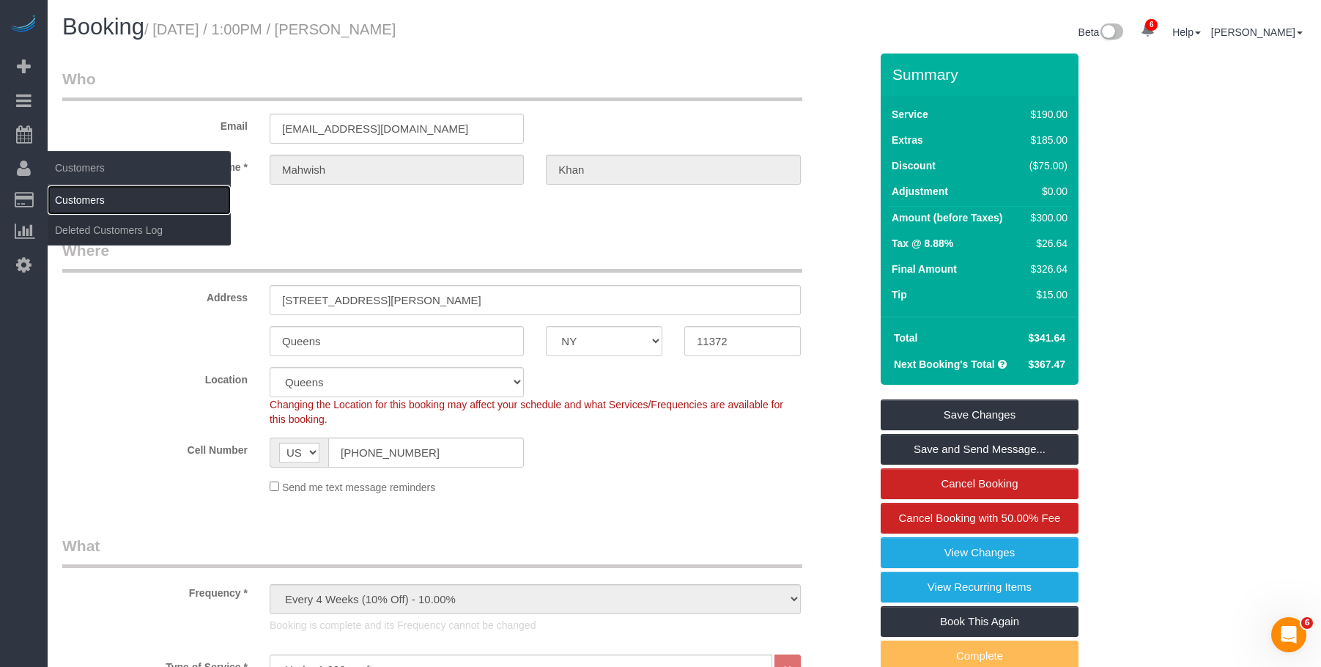
click at [111, 204] on link "Customers" at bounding box center [139, 199] width 183 height 29
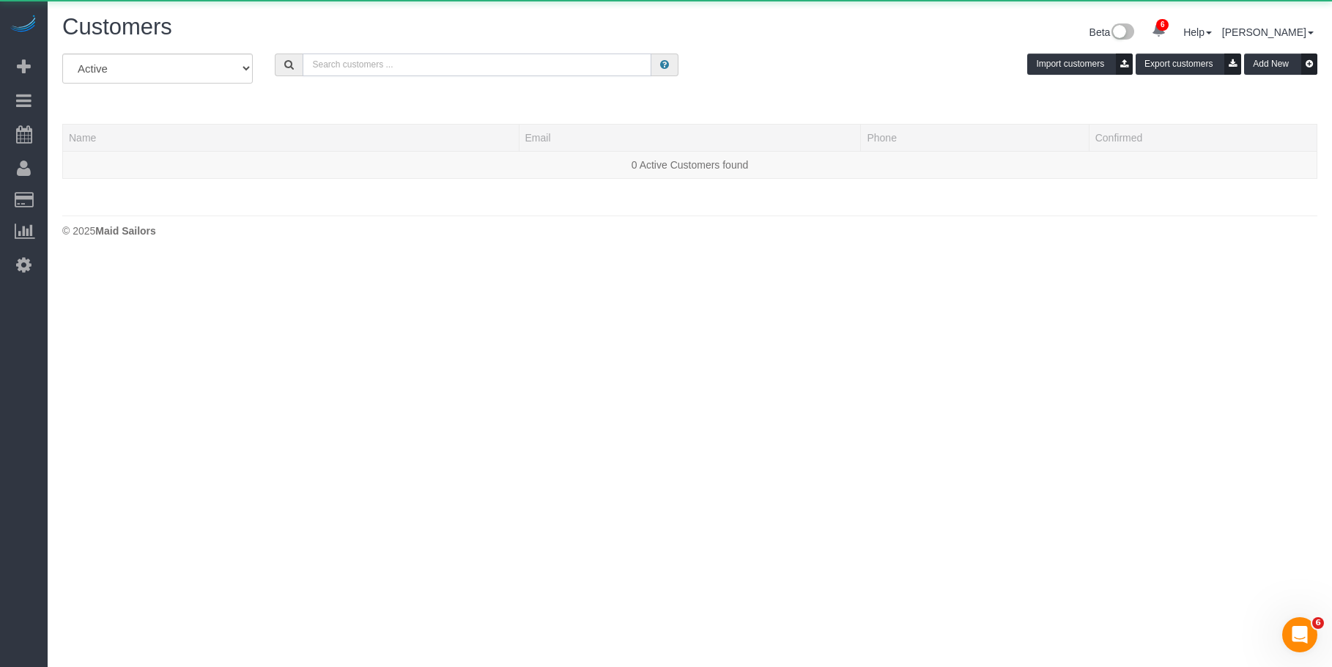
click at [494, 71] on input "text" at bounding box center [477, 64] width 349 height 23
paste input "[EMAIL_ADDRESS][DOMAIN_NAME]"
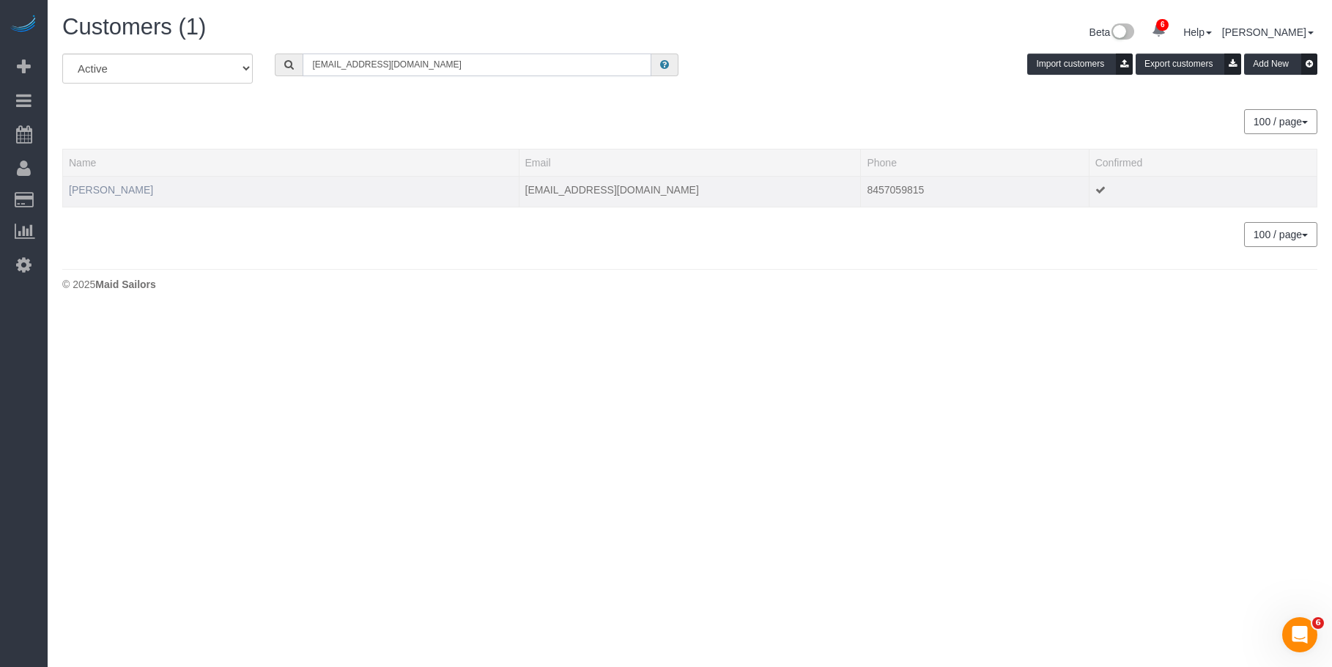
type input "[EMAIL_ADDRESS][DOMAIN_NAME]"
click at [125, 187] on link "[PERSON_NAME]" at bounding box center [111, 190] width 84 height 12
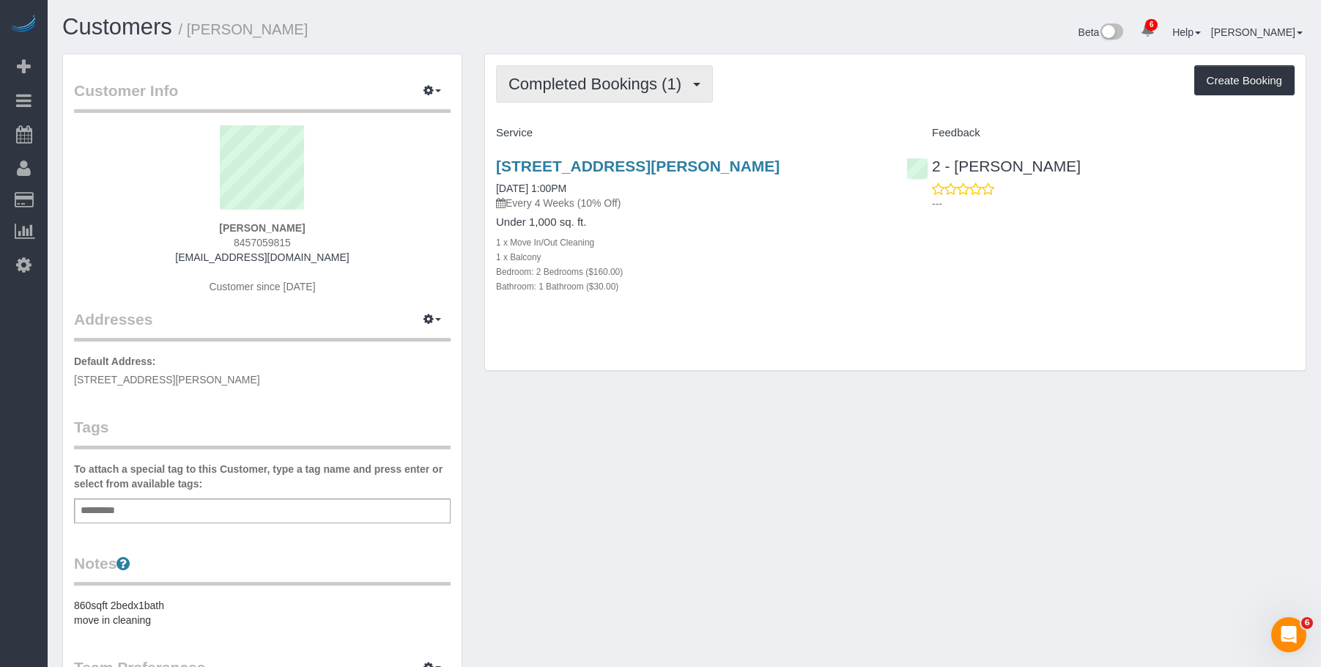
click at [602, 84] on span "Completed Bookings (1)" at bounding box center [599, 84] width 180 height 18
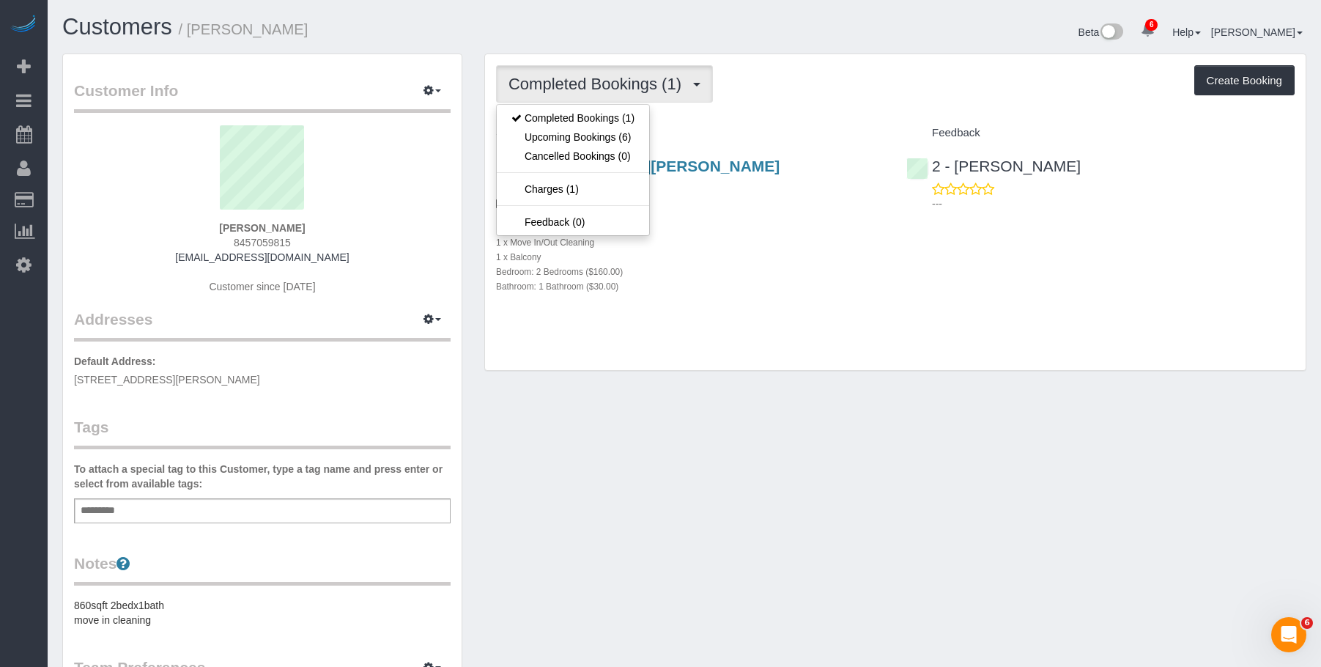
click at [733, 244] on div "1 x Move In/Out Cleaning" at bounding box center [690, 241] width 388 height 15
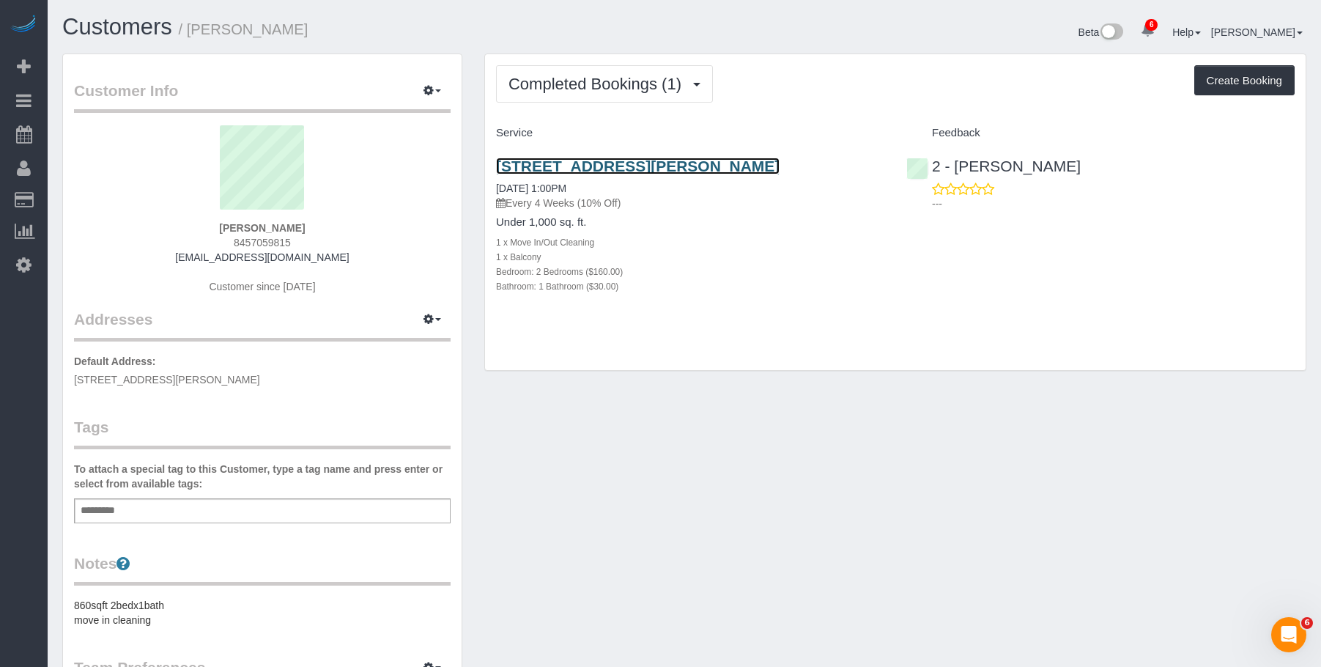
click at [698, 161] on link "35-20 Leverich Street, Unit.C647, Queens, NY 11372" at bounding box center [638, 166] width 284 height 17
drag, startPoint x: 1098, startPoint y: 169, endPoint x: 955, endPoint y: 171, distance: 143.6
click at [955, 171] on div "2 - Ana Rodriguez ---" at bounding box center [1100, 181] width 410 height 72
copy link "Ana Rodriguez"
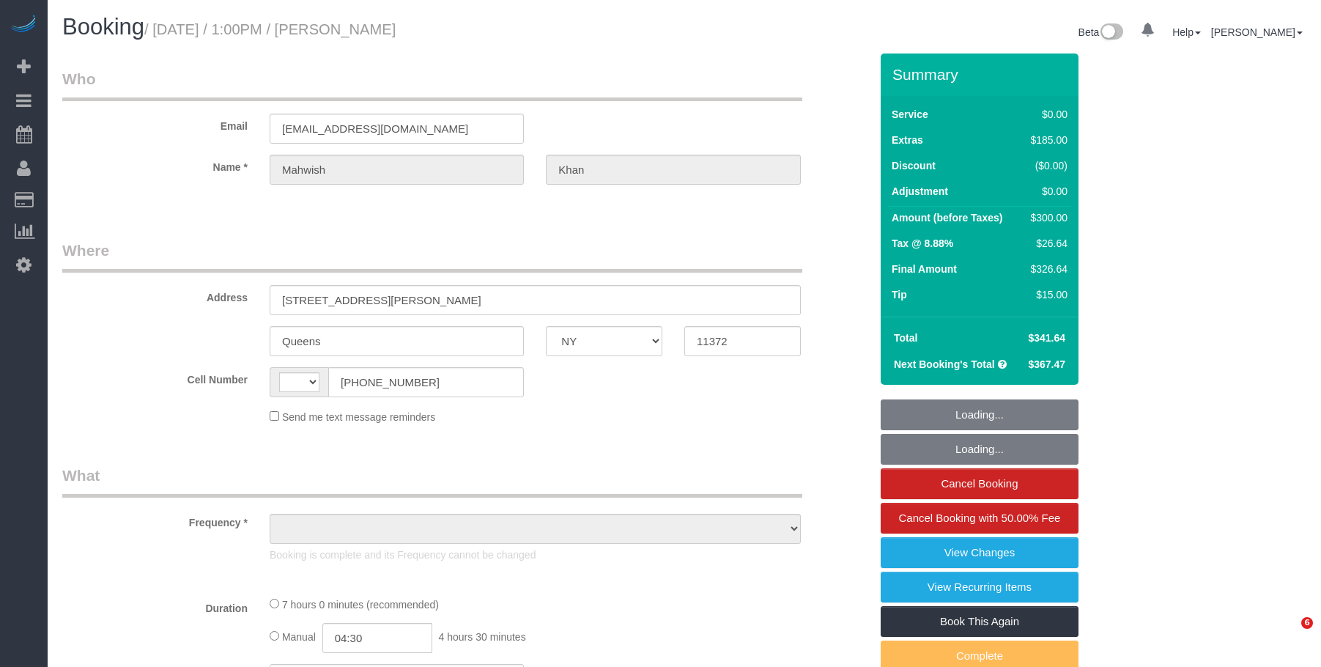
select select "NY"
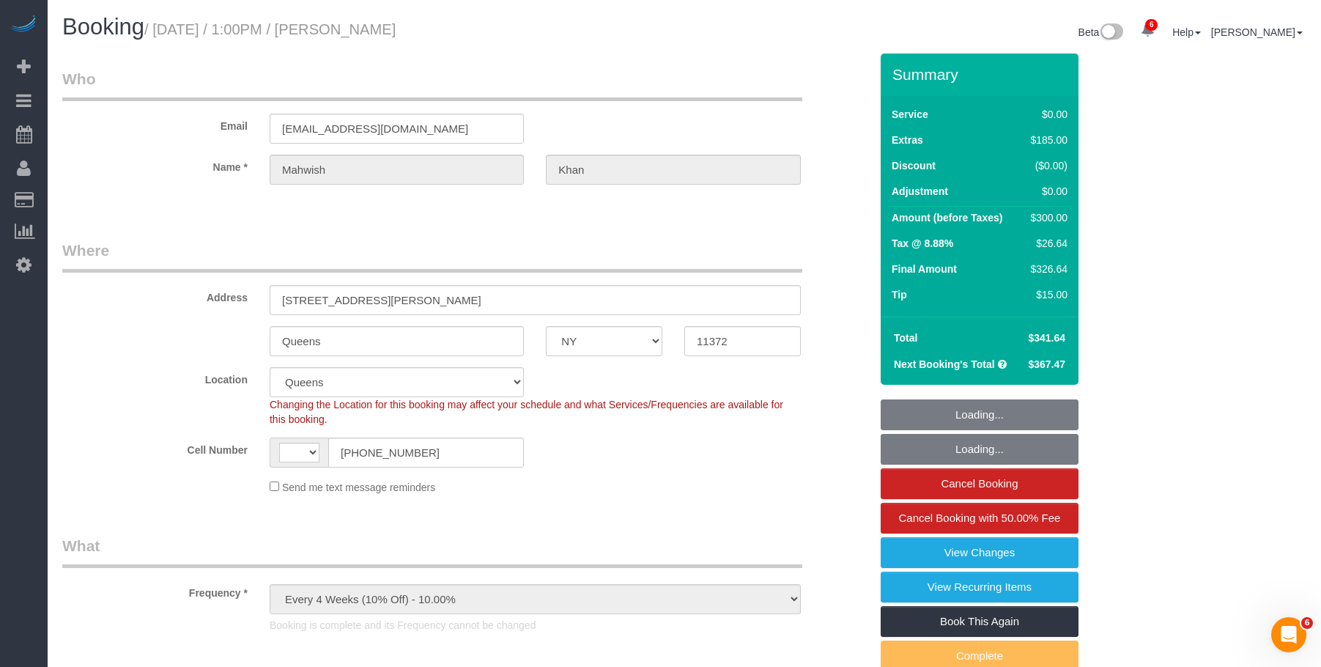
select select "object:566"
select select "string:[GEOGRAPHIC_DATA]"
select select "2"
select select "spot1"
select select "number:61"
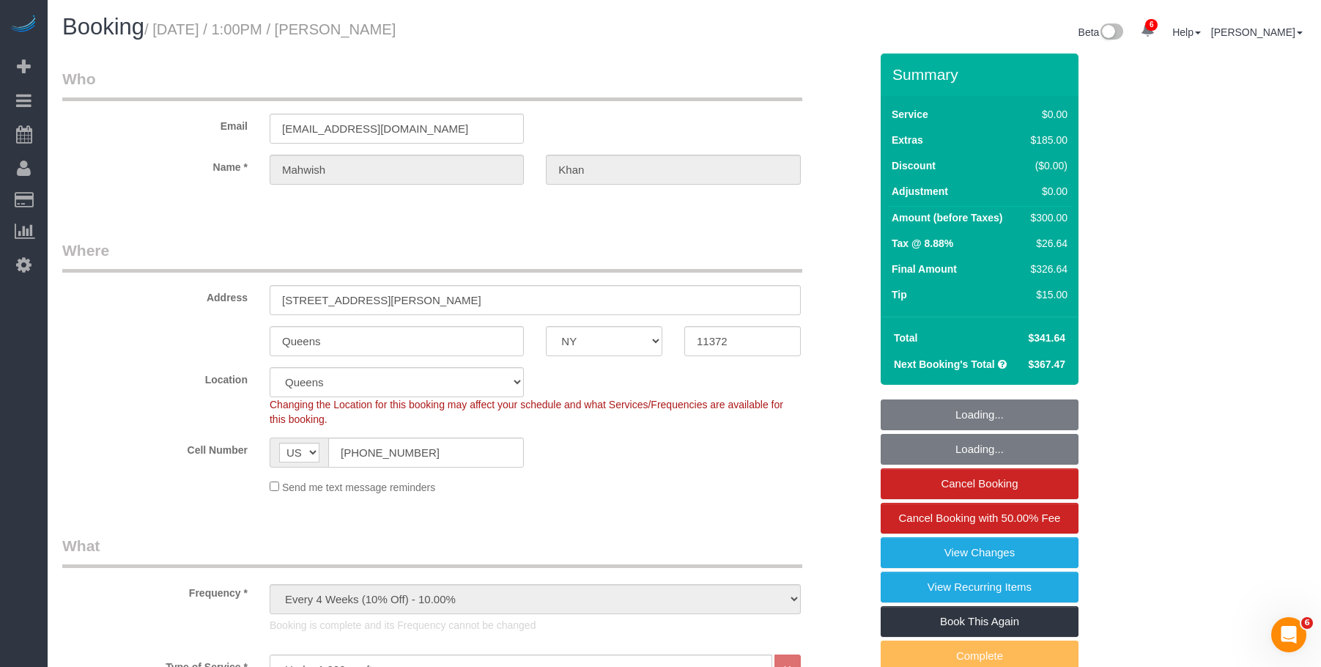
select select "number:77"
select select "number:15"
select select "number:5"
select select "2"
select select "string:stripe-pm_1S0jcm4VGloSiKo7GCQg2vmO"
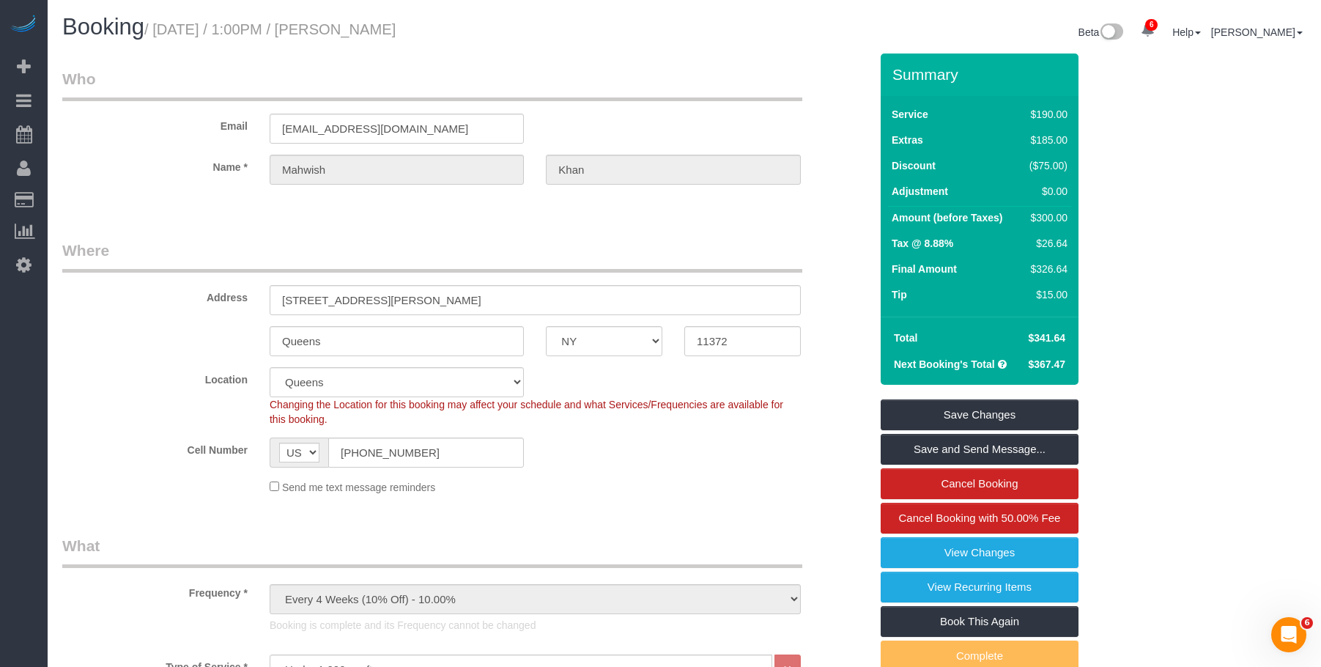
drag, startPoint x: 161, startPoint y: 26, endPoint x: 483, endPoint y: 32, distance: 321.7
click at [483, 32] on h1 "Booking / [DATE] / 1:00PM / [PERSON_NAME]" at bounding box center [367, 27] width 611 height 25
click at [204, 42] on div "Booking / [DATE] / 1:00PM / [PERSON_NAME]" at bounding box center [367, 31] width 633 height 32
drag, startPoint x: 160, startPoint y: 33, endPoint x: 854, endPoint y: 171, distance: 707.6
click at [525, 29] on h1 "Booking / [DATE] / 1:00PM / [PERSON_NAME]" at bounding box center [367, 27] width 611 height 25
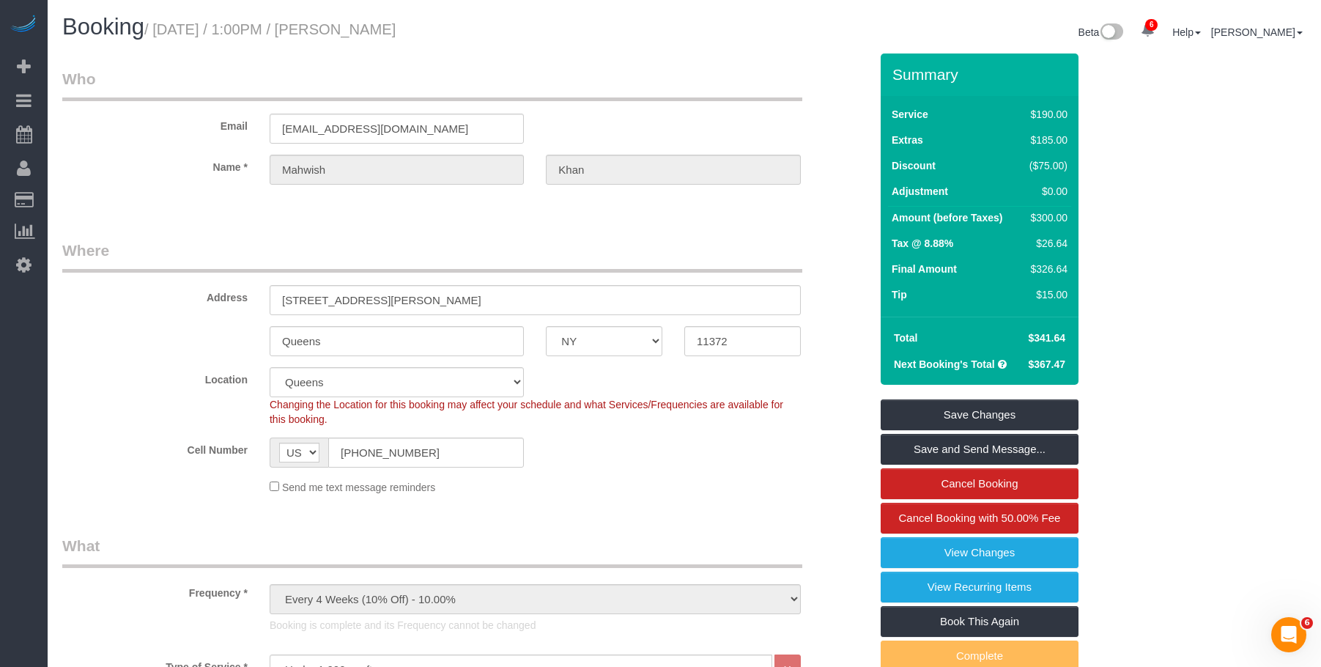
copy small "[DATE] / 1:00PM / [PERSON_NAME]"
click at [471, 22] on h1 "Booking / August 28, 2025 / 1:00PM / Mahwish Khan" at bounding box center [367, 27] width 611 height 25
drag, startPoint x: 345, startPoint y: 30, endPoint x: 448, endPoint y: 30, distance: 103.3
click at [448, 30] on h1 "Booking / August 28, 2025 / 1:00PM / Mahwish Khan" at bounding box center [367, 27] width 611 height 25
copy small "Mahwish Khan"
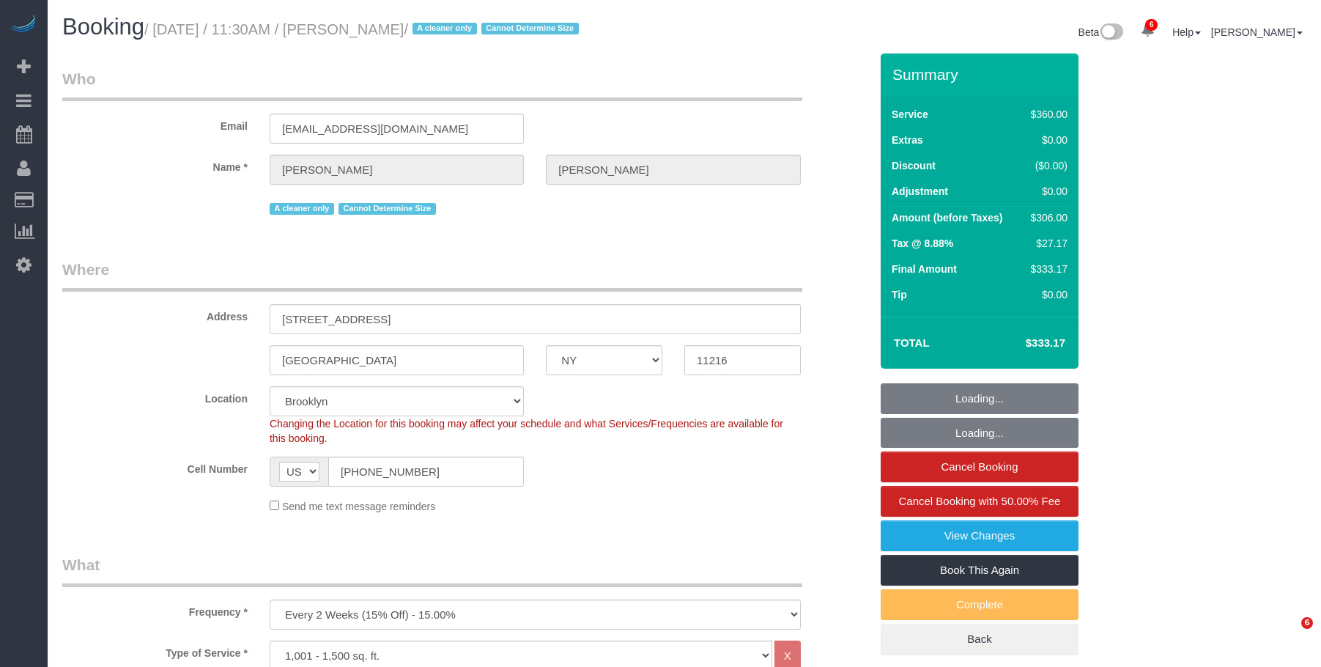
select select "NY"
select select "270"
select select "number:89"
select select "number:90"
select select "number:15"
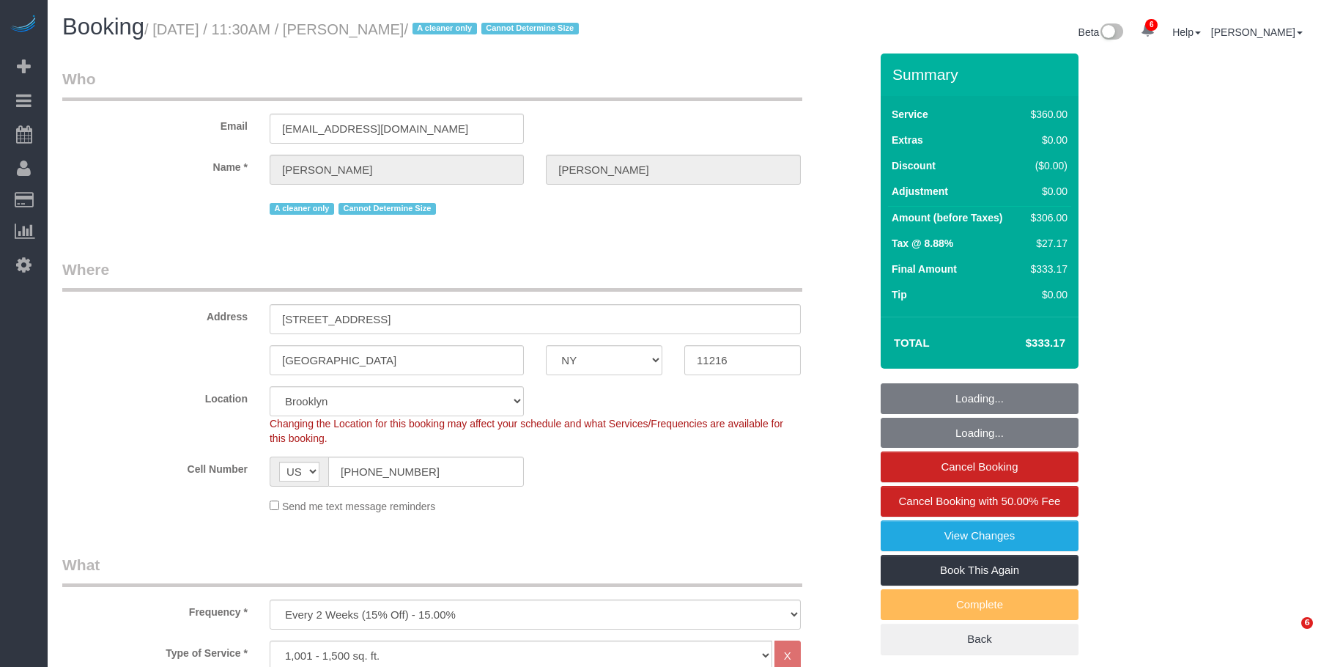
select select "number:5"
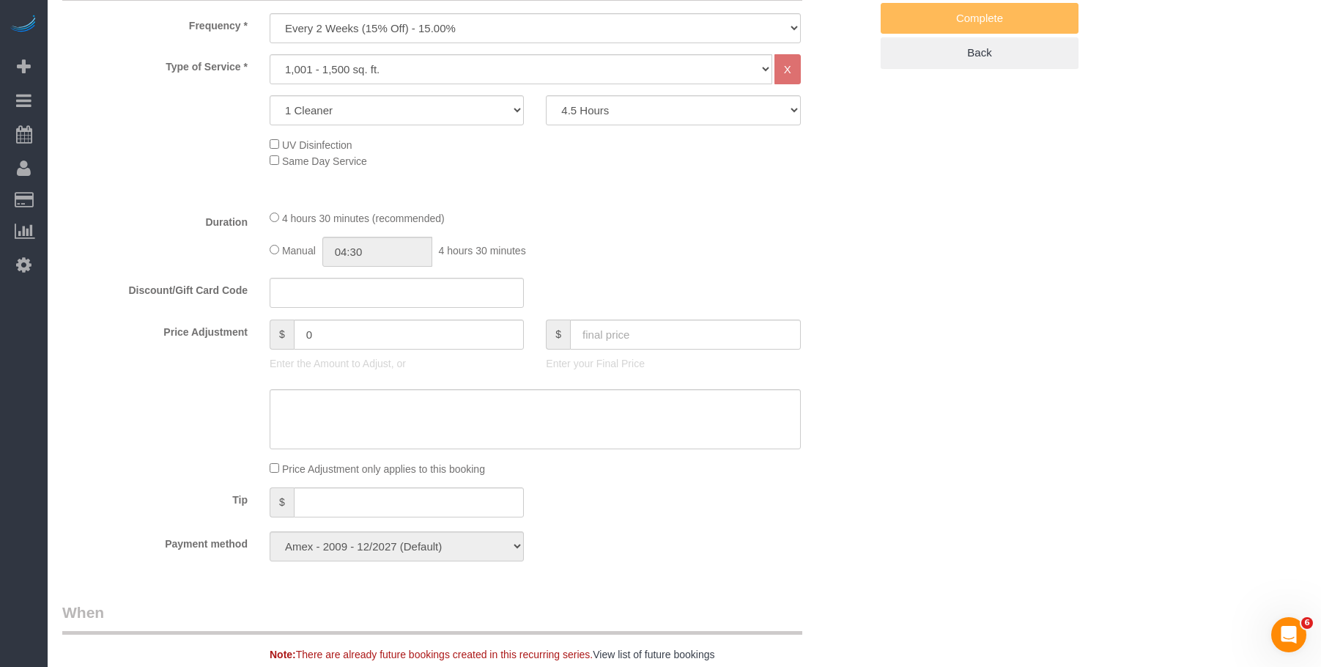
select select "object:1304"
